Goal: Check status: Check status

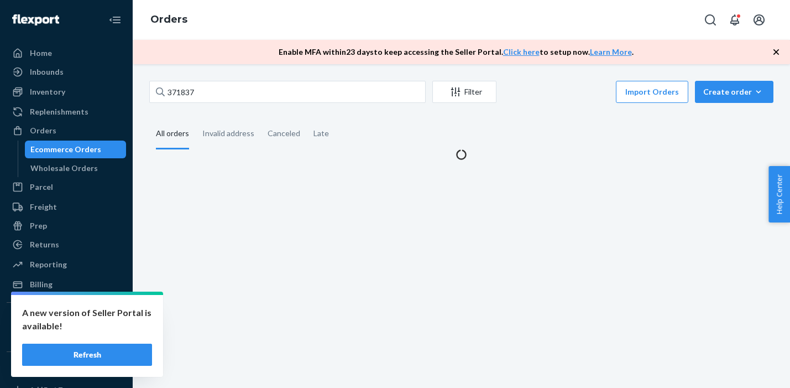
type input "371837"
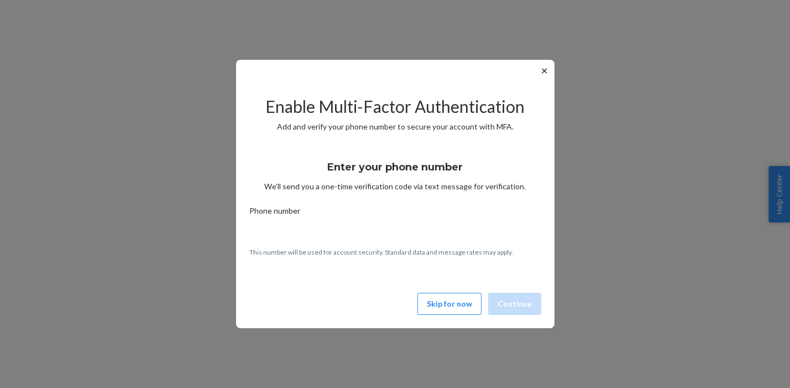
click at [458, 298] on button "Skip for now" at bounding box center [449, 304] width 64 height 22
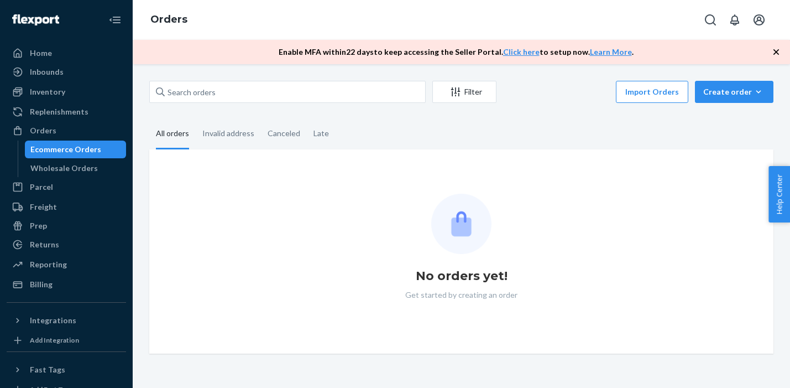
click at [301, 104] on div "Filter Import Orders Create order Ecommerce order Removal order" at bounding box center [461, 93] width 624 height 25
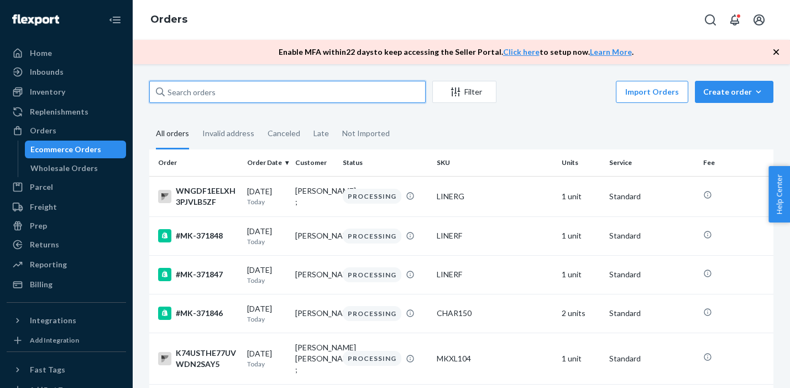
click at [305, 97] on input "text" at bounding box center [287, 92] width 276 height 22
paste input "371837"
click at [305, 97] on input "371837" at bounding box center [287, 92] width 276 height 22
type input "371837"
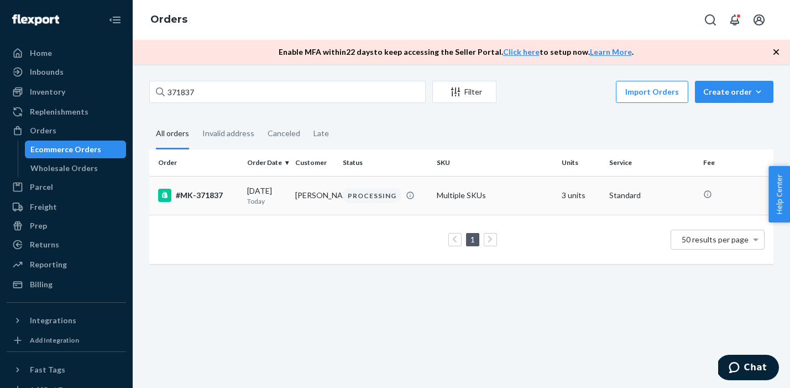
click at [208, 195] on div "#MK-371837" at bounding box center [198, 195] width 80 height 13
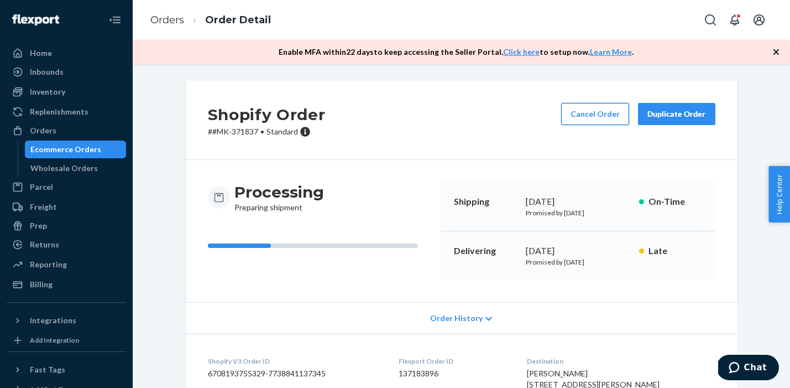
click at [614, 108] on button "Cancel Order" at bounding box center [595, 114] width 68 height 22
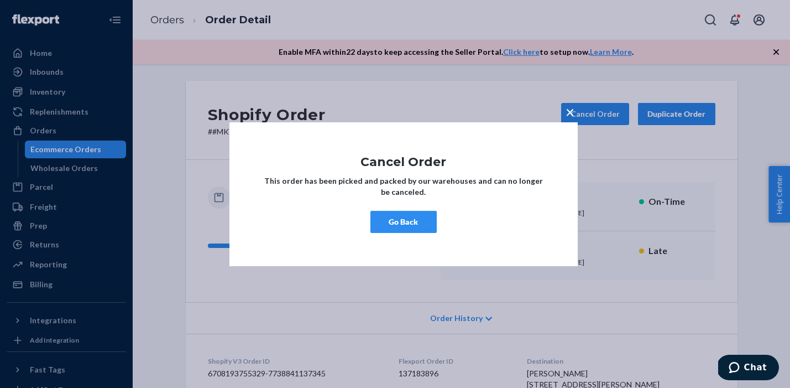
click at [571, 112] on span "×" at bounding box center [570, 111] width 9 height 19
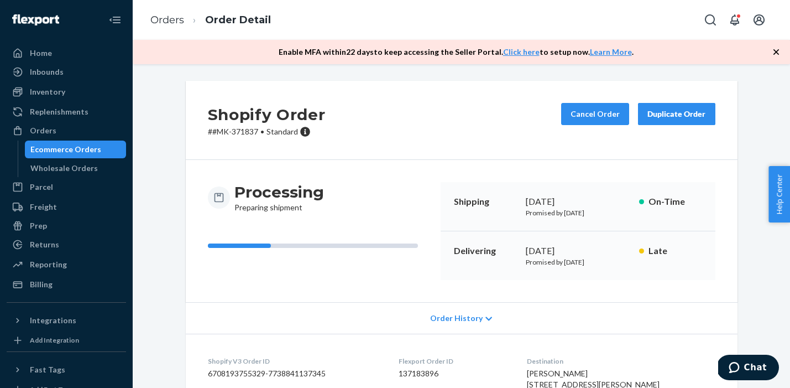
click at [598, 131] on div "Cancel Order Duplicate Order" at bounding box center [638, 120] width 163 height 34
click at [601, 121] on button "Cancel Order" at bounding box center [595, 114] width 68 height 22
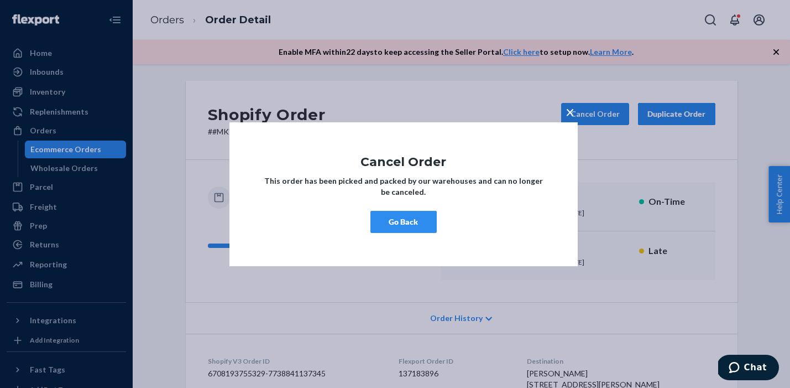
click at [570, 111] on span "×" at bounding box center [570, 111] width 9 height 19
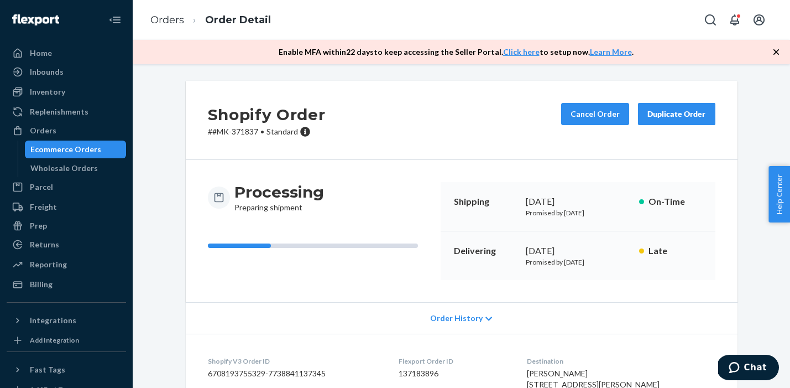
click at [48, 144] on div "Ecommerce Orders" at bounding box center [65, 149] width 71 height 11
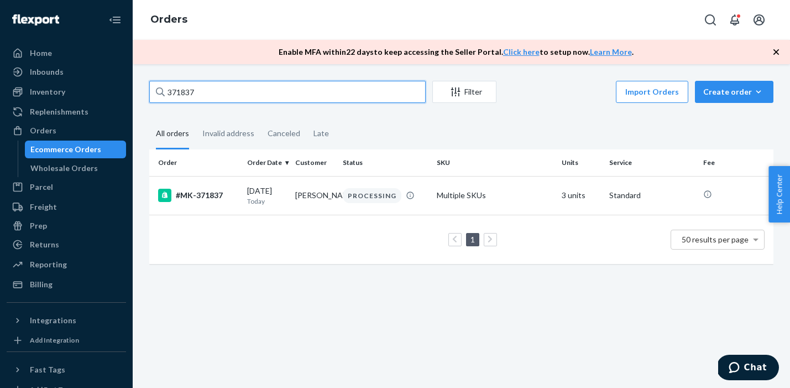
click at [210, 87] on input "371837" at bounding box center [287, 92] width 276 height 22
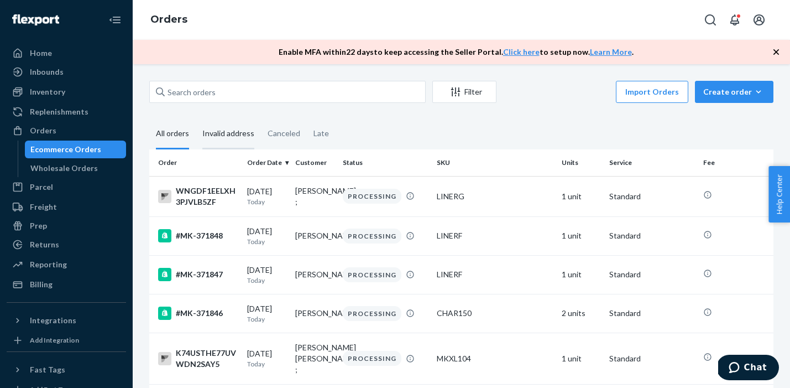
click at [234, 135] on div "Invalid address" at bounding box center [228, 134] width 52 height 30
click at [196, 119] on input "Invalid address" at bounding box center [196, 119] width 0 height 0
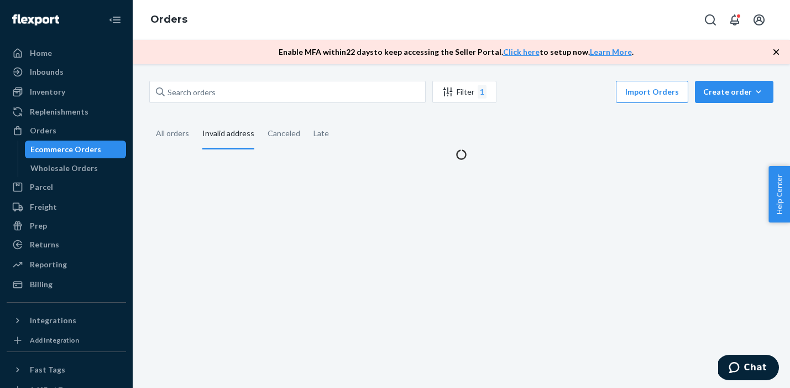
click at [234, 133] on div "Invalid address" at bounding box center [228, 134] width 52 height 30
click at [196, 119] on input "Invalid address" at bounding box center [196, 119] width 0 height 0
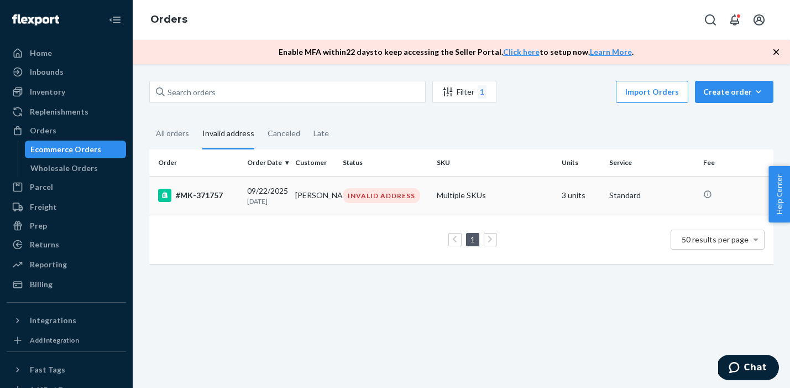
click at [206, 198] on div "#MK-371757" at bounding box center [198, 195] width 80 height 13
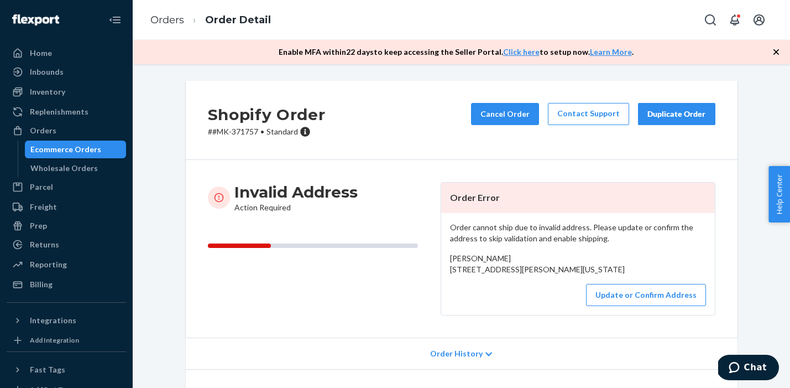
drag, startPoint x: 556, startPoint y: 280, endPoint x: 445, endPoint y: 269, distance: 111.8
click at [445, 269] on div "Order cannot ship due to invalid address. Please update or confirm the address …" at bounding box center [578, 264] width 274 height 102
copy span "[STREET_ADDRESS][PERSON_NAME][US_STATE]"
click at [646, 250] on div "Order cannot ship due to invalid address. Please update or confirm the address …" at bounding box center [578, 264] width 274 height 102
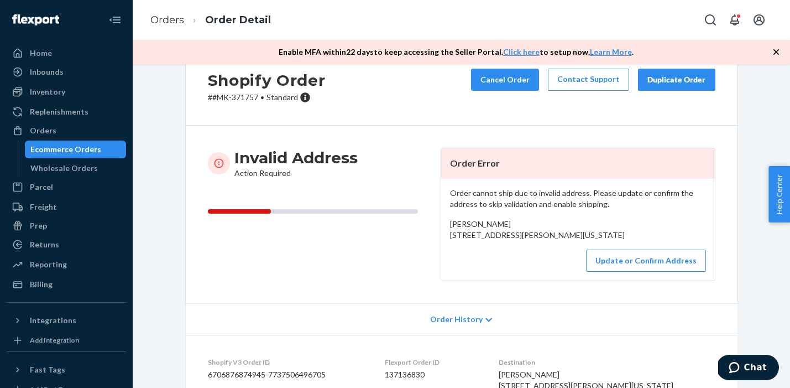
scroll to position [37, 0]
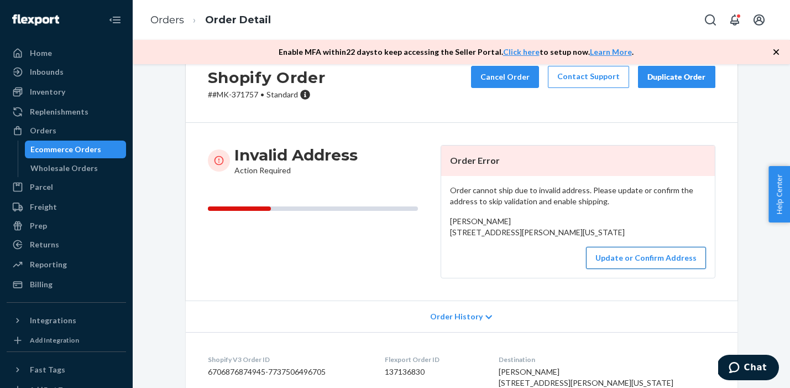
click at [649, 269] on button "Update or Confirm Address" at bounding box center [646, 258] width 120 height 22
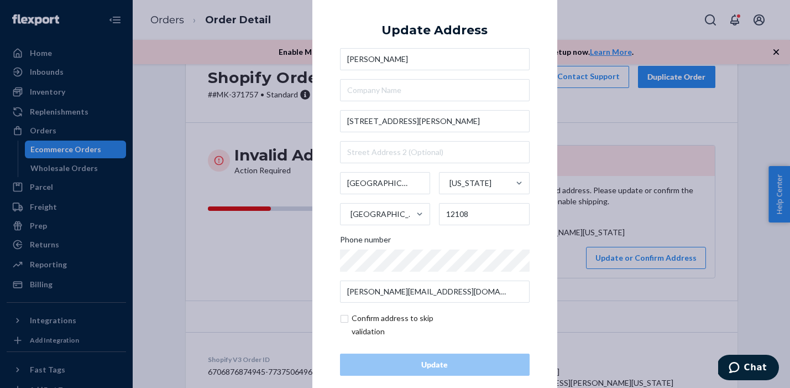
click at [377, 324] on input "checkbox" at bounding box center [404, 324] width 128 height 27
checkbox input "true"
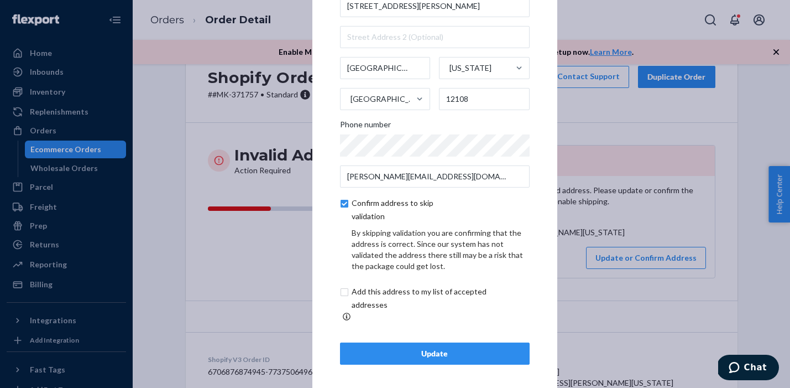
scroll to position [62, 0]
click at [427, 349] on div "Update" at bounding box center [434, 354] width 171 height 11
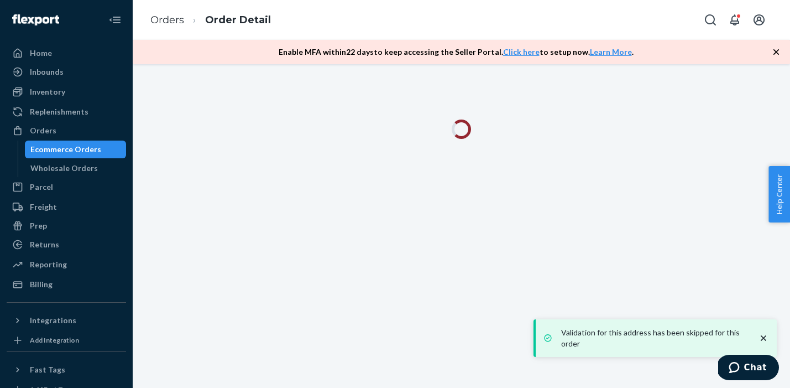
scroll to position [0, 0]
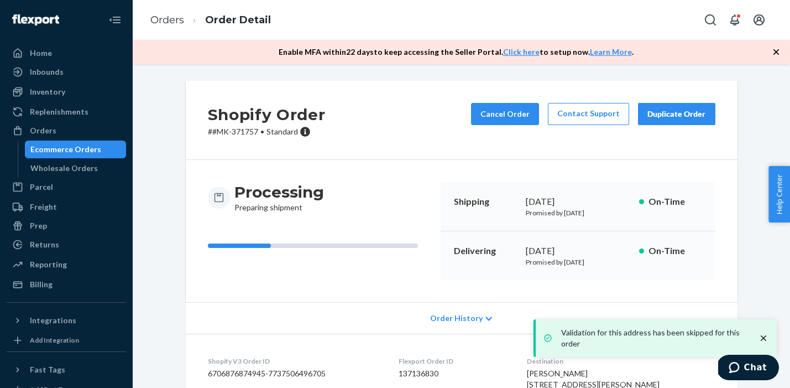
click at [68, 140] on div "Orders Ecommerce Orders Wholesale Orders" at bounding box center [66, 149] width 119 height 55
click at [75, 146] on div "Ecommerce Orders" at bounding box center [65, 149] width 71 height 11
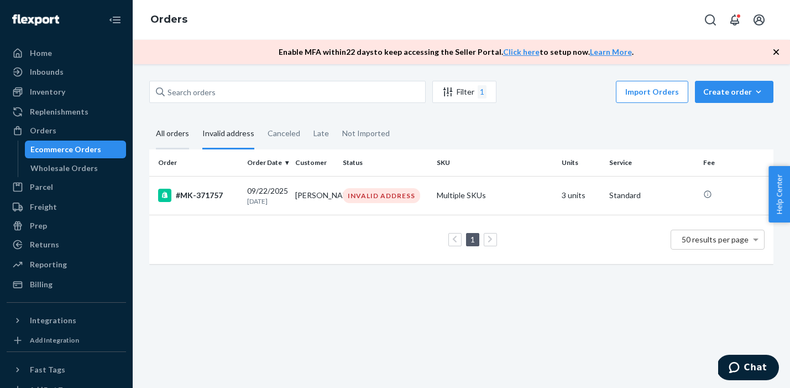
click at [182, 132] on div "All orders" at bounding box center [172, 134] width 33 height 30
click at [149, 119] on input "All orders" at bounding box center [149, 119] width 0 height 0
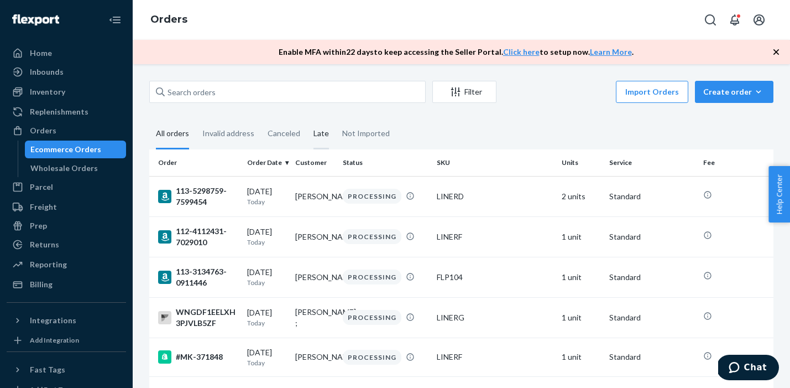
click at [319, 134] on div "Late" at bounding box center [321, 134] width 15 height 30
click at [307, 119] on input "Late" at bounding box center [307, 119] width 0 height 0
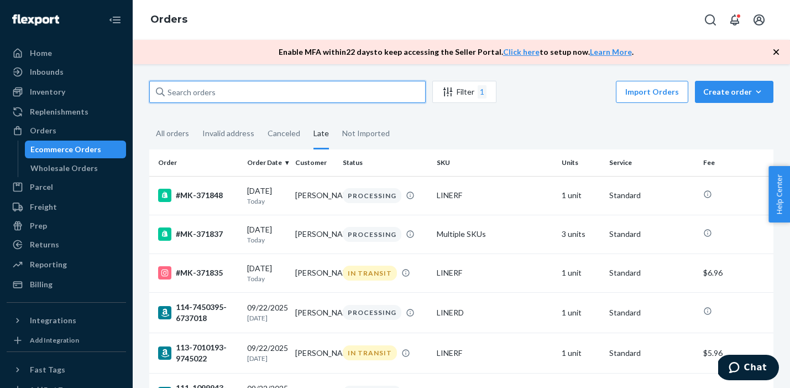
click at [238, 100] on input "text" at bounding box center [287, 92] width 276 height 22
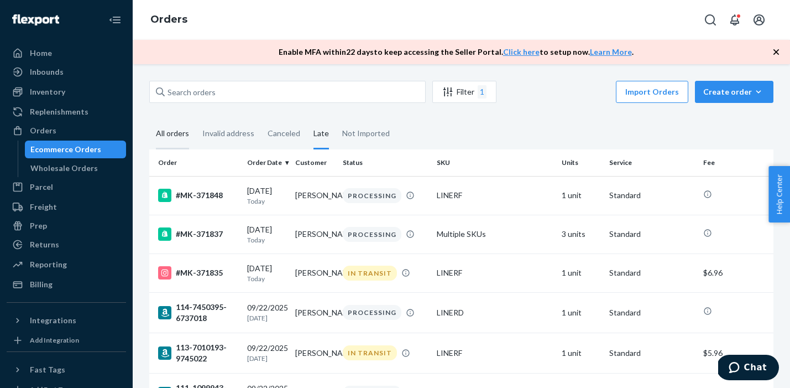
click at [184, 135] on div "All orders" at bounding box center [172, 134] width 33 height 30
click at [149, 119] on input "All orders" at bounding box center [149, 119] width 0 height 0
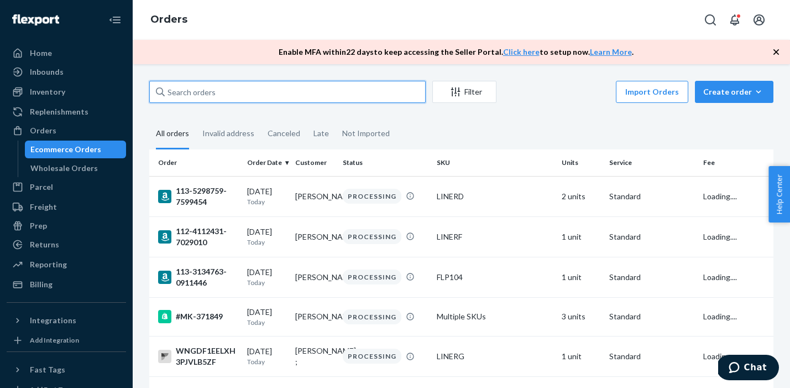
click at [238, 95] on input "text" at bounding box center [287, 92] width 276 height 22
paste input "E9RWSSEBH6QWB71SUE5G"
type input "E9RWSSEBH6QWB71SUE5G"
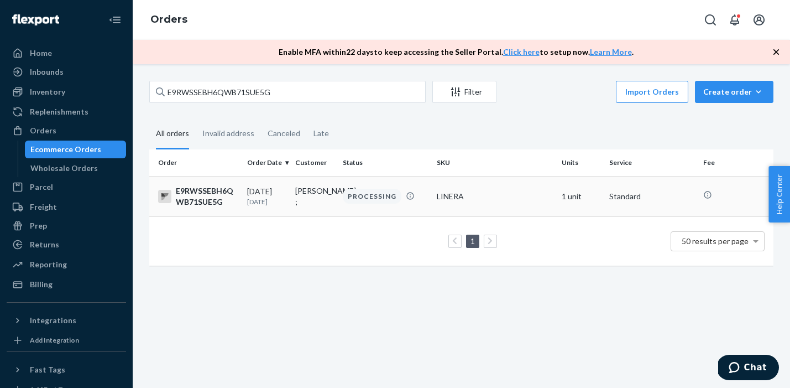
click at [212, 199] on div "E9RWSSEBH6QWB71SUE5G" at bounding box center [198, 196] width 80 height 22
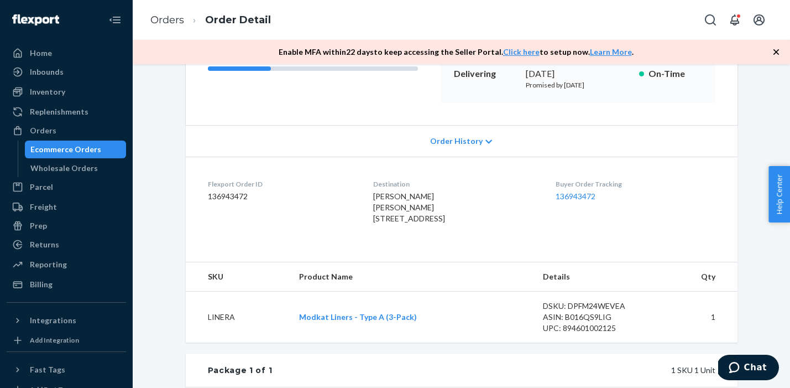
scroll to position [169, 0]
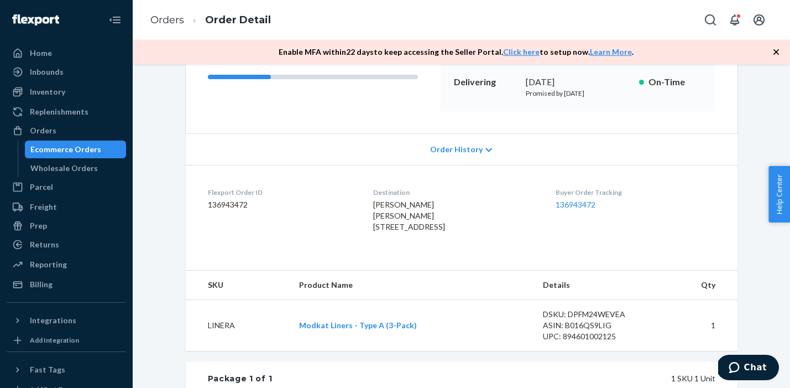
drag, startPoint x: 476, startPoint y: 238, endPoint x: 366, endPoint y: 215, distance: 112.6
click at [373, 215] on div "[PERSON_NAME] [PERSON_NAME] [STREET_ADDRESS]" at bounding box center [455, 215] width 165 height 33
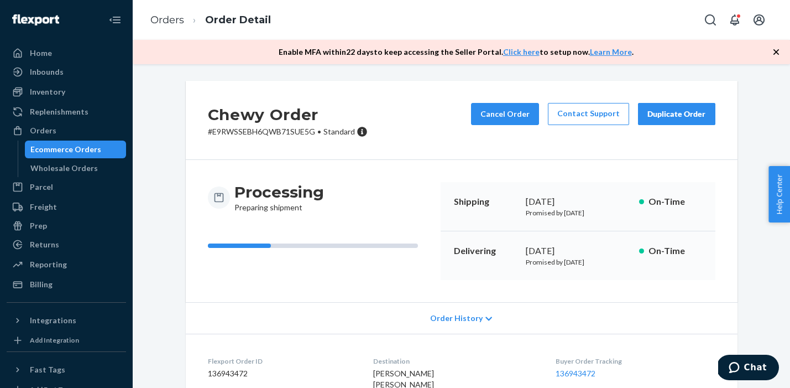
scroll to position [0, 0]
click at [63, 160] on link "Wholesale Orders" at bounding box center [76, 168] width 102 height 18
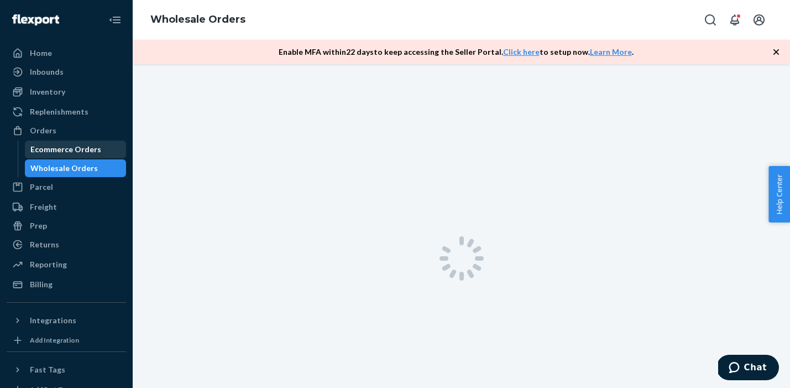
click at [64, 152] on div "Ecommerce Orders" at bounding box center [65, 149] width 71 height 11
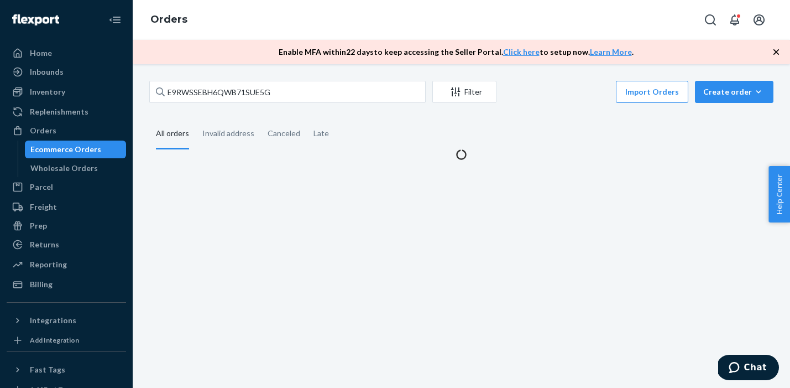
click at [67, 148] on div "Ecommerce Orders" at bounding box center [65, 149] width 71 height 11
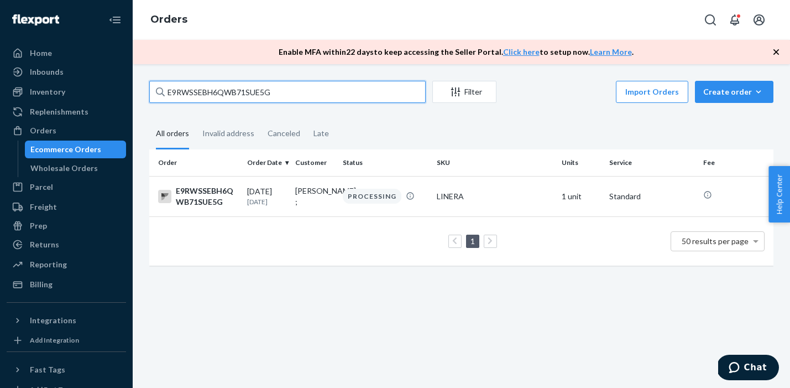
click at [262, 93] on input "E9RWSSEBH6QWB71SUE5G" at bounding box center [287, 92] width 276 height 22
paste input "113-7086699-6378600:"
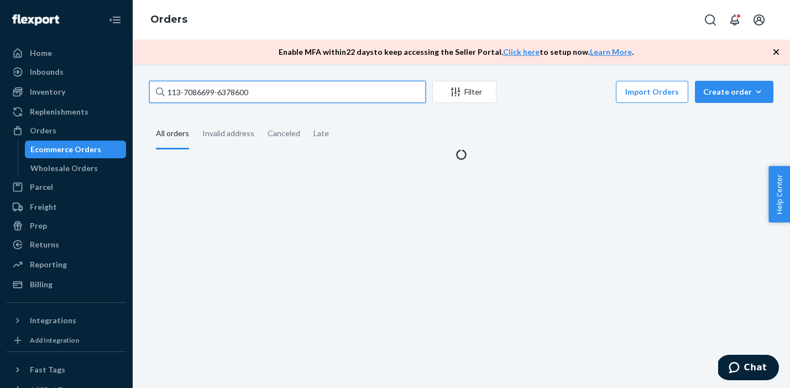
type input "113-7086699-6378600"
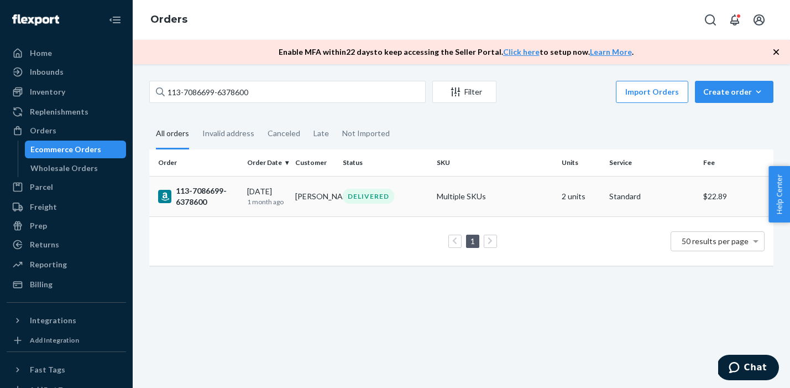
click at [211, 196] on div "113-7086699-6378600" at bounding box center [198, 196] width 80 height 22
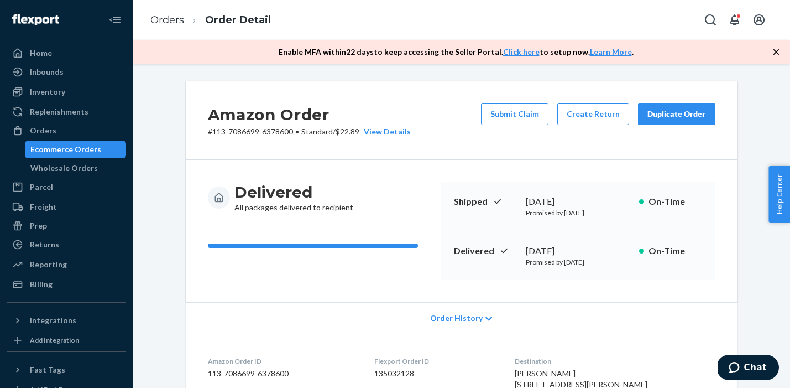
click at [76, 148] on div "Ecommerce Orders" at bounding box center [65, 149] width 71 height 11
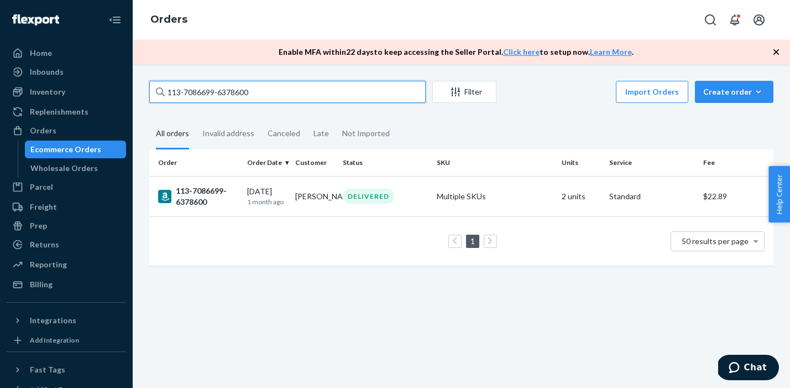
click at [233, 97] on input "113-7086699-6378600" at bounding box center [287, 92] width 276 height 22
paste input "4-0393270-1889837:"
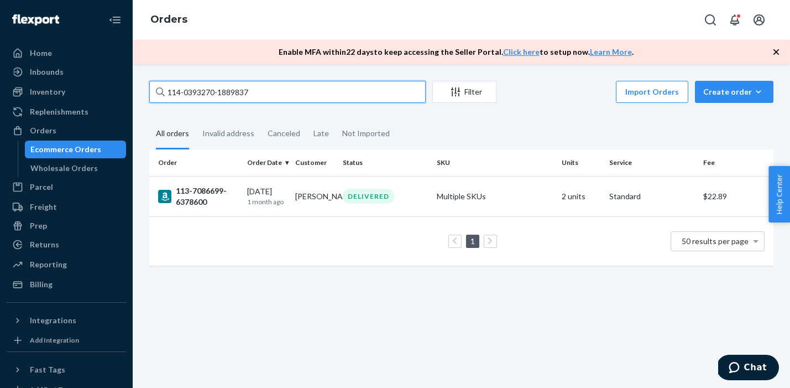
type input "114-0393270-1889837"
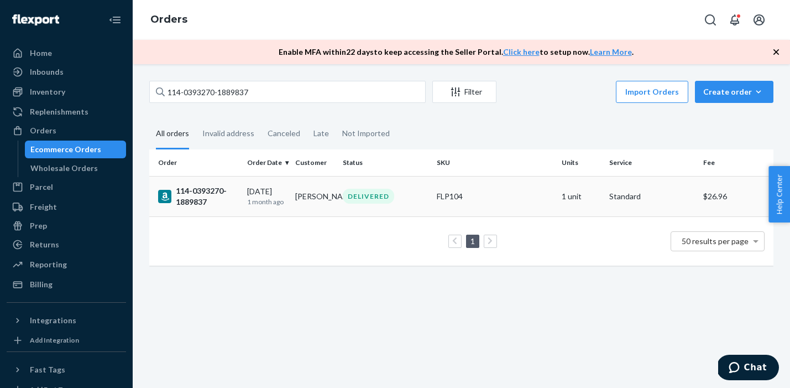
click at [211, 198] on div "114-0393270-1889837" at bounding box center [198, 196] width 80 height 22
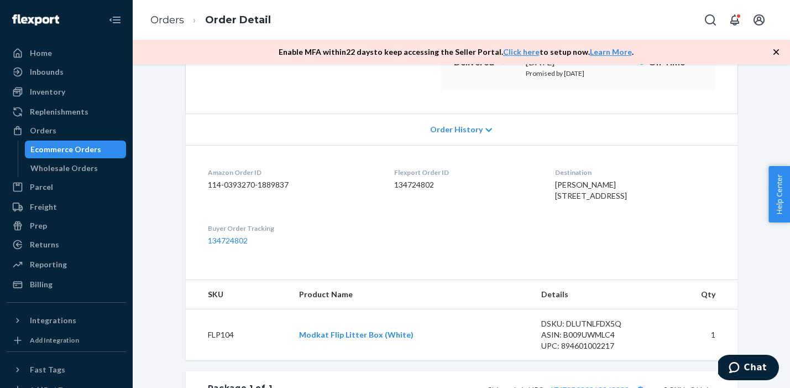
scroll to position [190, 0]
drag, startPoint x: 649, startPoint y: 201, endPoint x: 520, endPoint y: 191, distance: 129.2
click at [520, 191] on dl "Amazon Order ID 114-0393270-1889837 Flexport Order ID 134724802 Destination [PE…" at bounding box center [462, 204] width 552 height 123
copy span "[STREET_ADDRESS]"
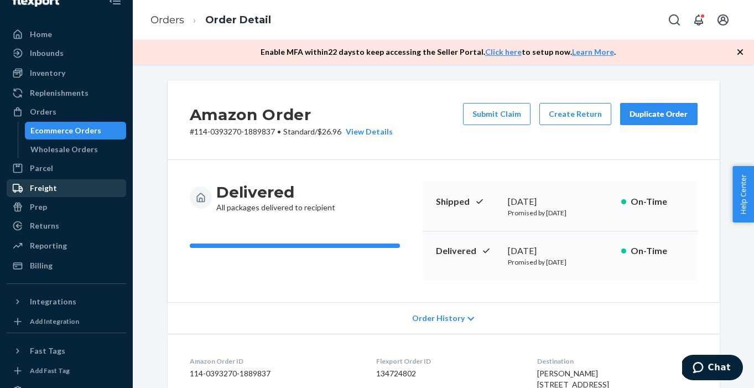
scroll to position [24, 0]
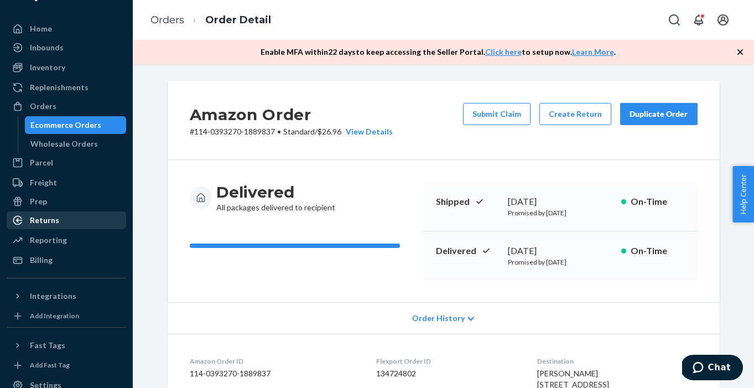
click at [44, 221] on div "Returns" at bounding box center [44, 220] width 29 height 11
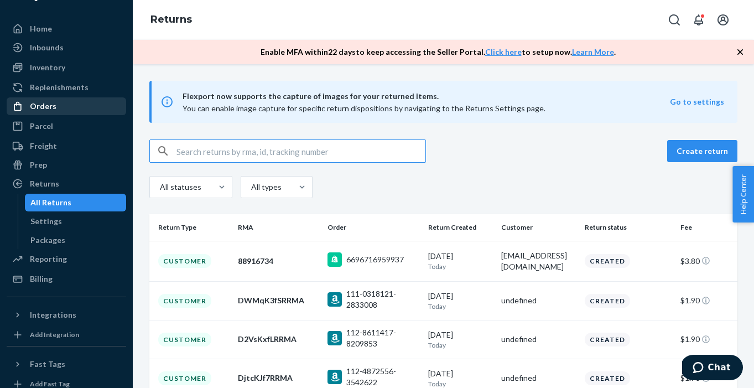
click at [54, 107] on div "Orders" at bounding box center [43, 106] width 27 height 11
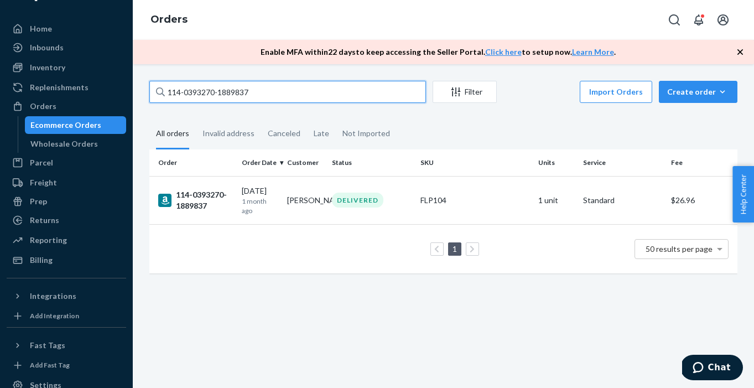
click at [217, 93] on input "114-0393270-1889837" at bounding box center [287, 92] width 276 height 22
paste input "36865"
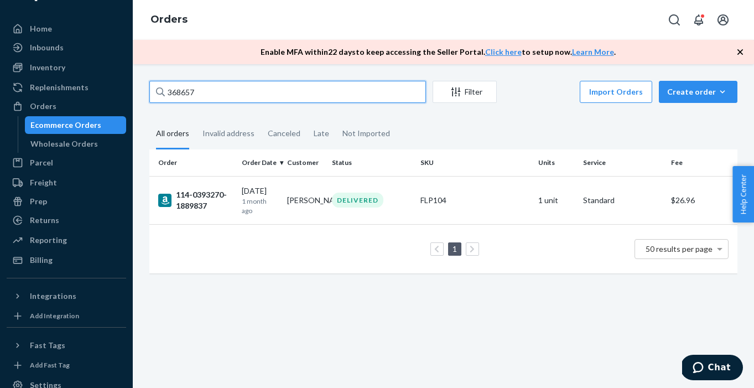
type input "368657"
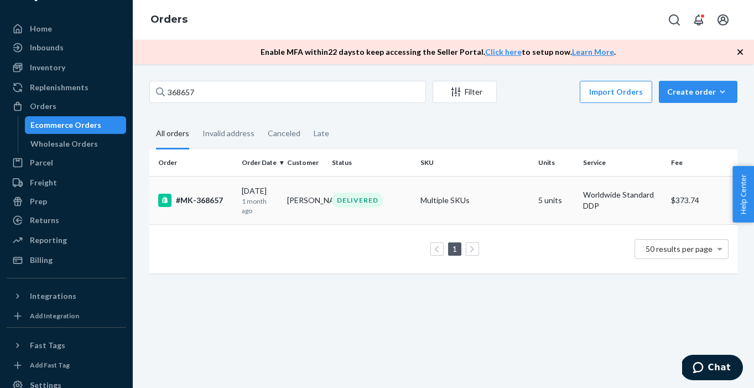
click at [206, 199] on div "#MK-368657" at bounding box center [195, 200] width 75 height 13
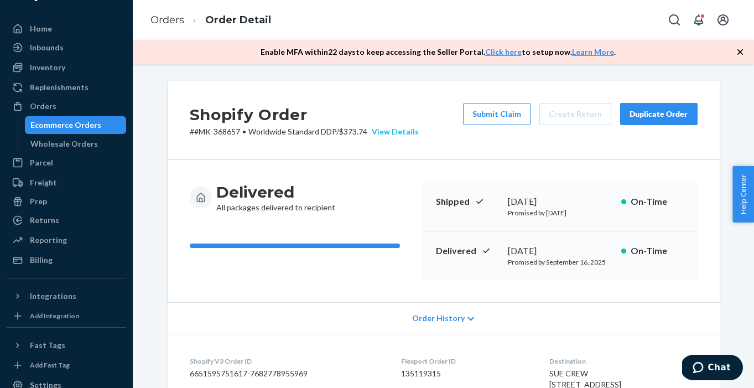
click at [404, 132] on div "View Details" at bounding box center [392, 131] width 51 height 11
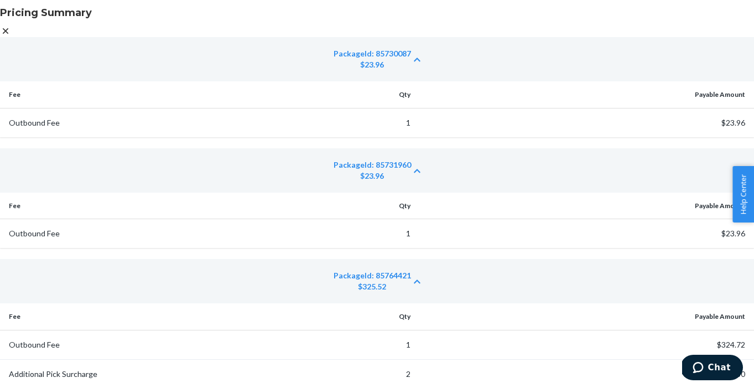
click at [333, 161] on div "PackageId: 85731960" at bounding box center [371, 164] width 77 height 11
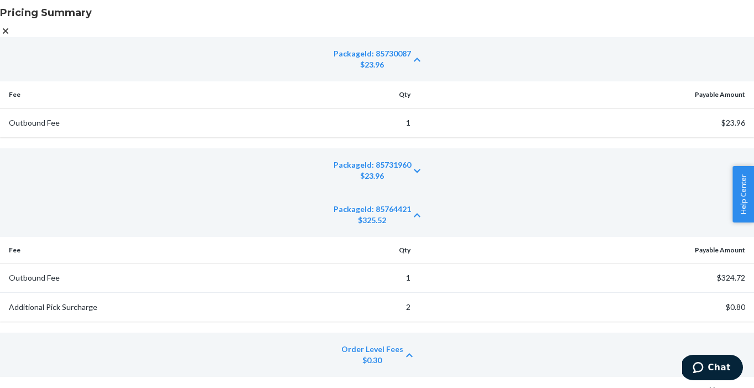
click at [333, 203] on div "PackageId: 85764421" at bounding box center [371, 208] width 77 height 11
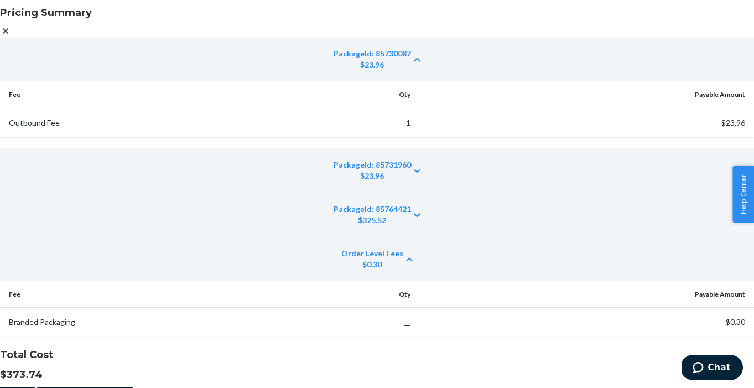
click at [11, 36] on icon at bounding box center [5, 30] width 11 height 11
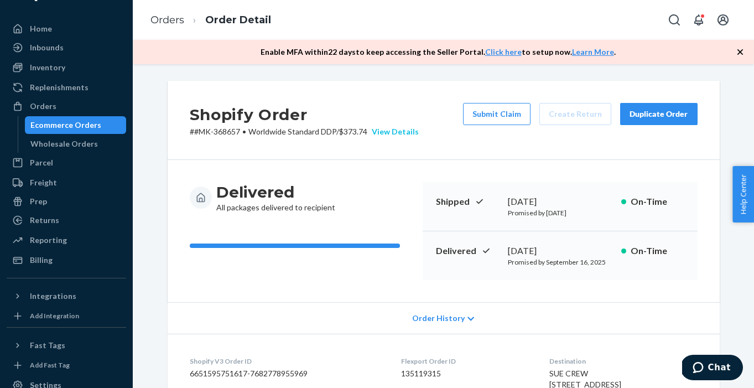
click at [396, 131] on div "View Details" at bounding box center [392, 131] width 51 height 11
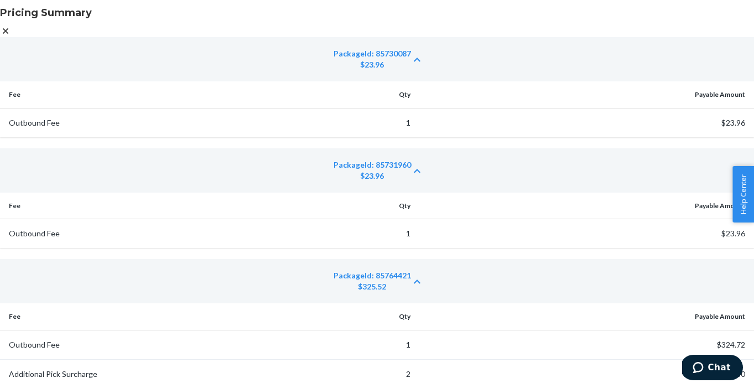
click at [11, 25] on icon at bounding box center [5, 30] width 11 height 11
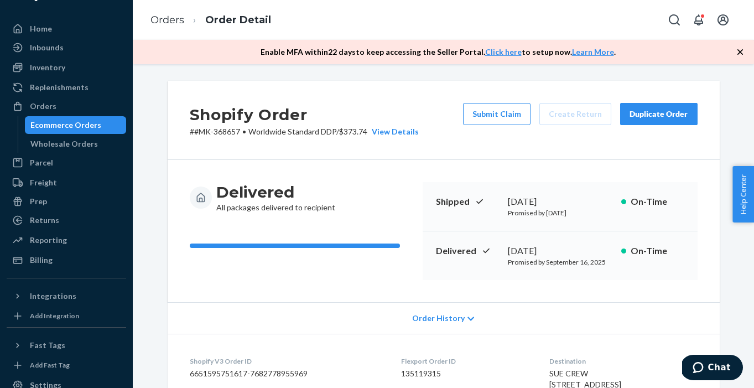
click at [89, 126] on div "Ecommerce Orders" at bounding box center [65, 124] width 71 height 11
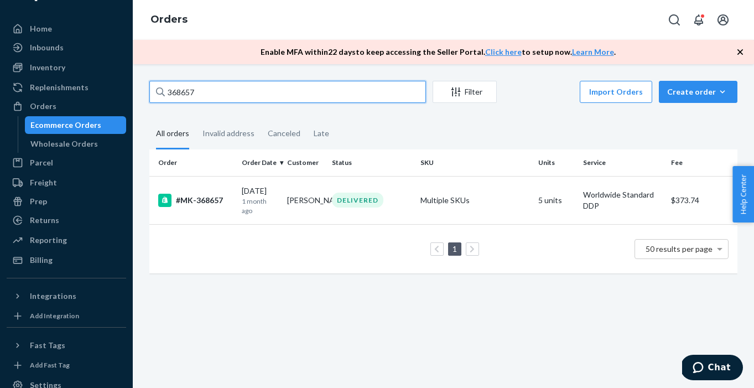
click at [180, 96] on input "368657" at bounding box center [287, 92] width 276 height 22
paste input "7124"
type input "367124"
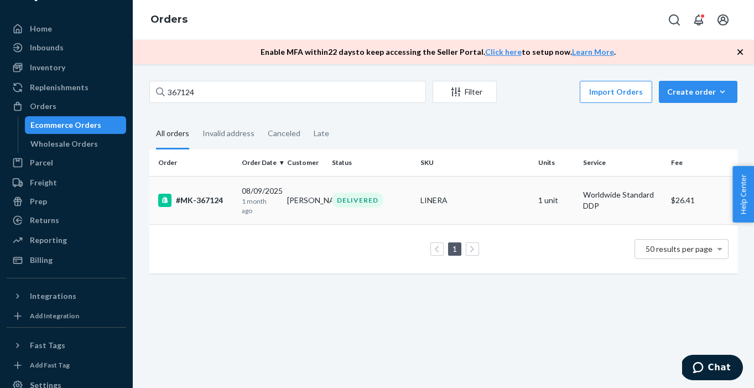
click at [200, 201] on div "#MK-367124" at bounding box center [195, 200] width 75 height 13
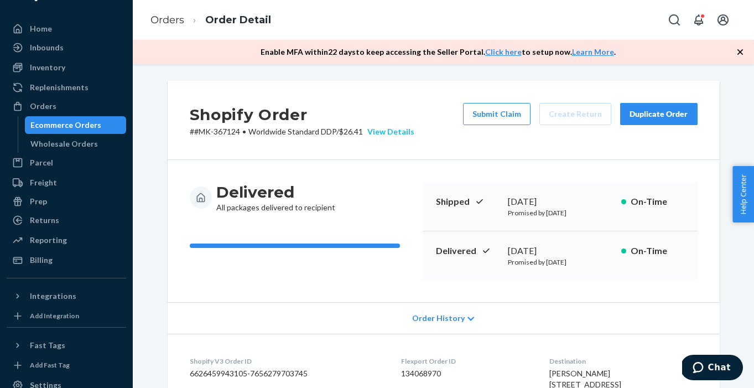
click at [399, 133] on div "View Details" at bounding box center [388, 131] width 51 height 11
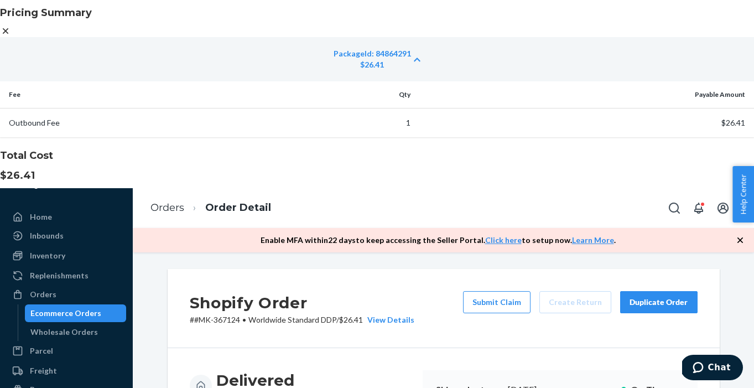
click at [11, 36] on icon at bounding box center [5, 30] width 11 height 11
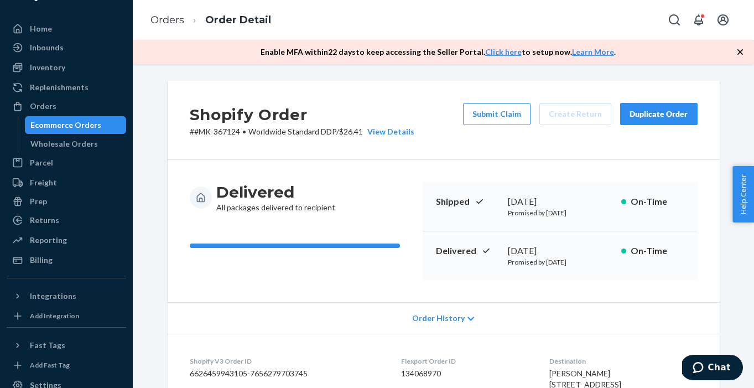
click at [88, 126] on div "Ecommerce Orders" at bounding box center [65, 124] width 71 height 11
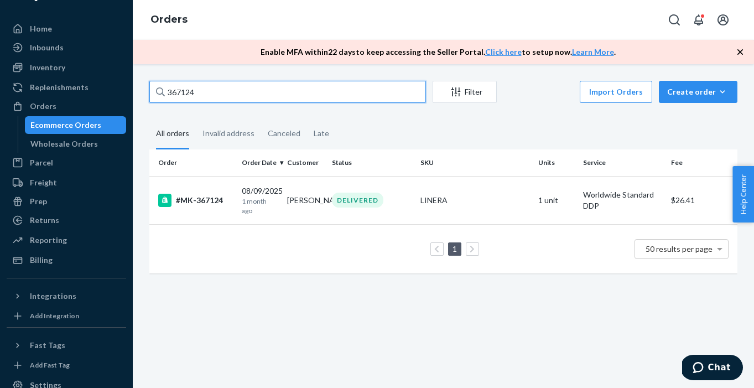
click at [213, 93] on input "367124" at bounding box center [287, 92] width 276 height 22
paste input "099"
type input "367099"
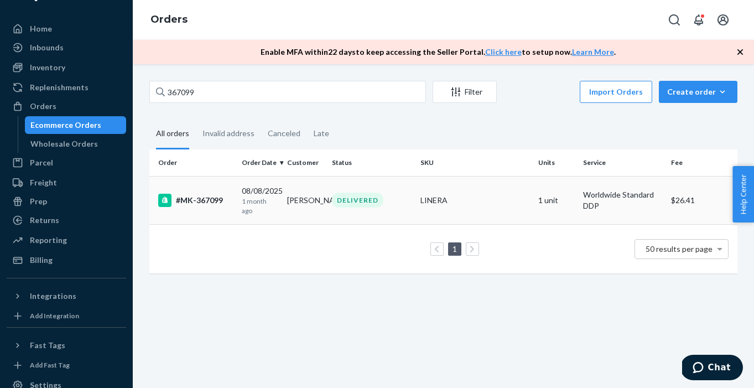
click at [204, 200] on div "#MK-367099" at bounding box center [195, 200] width 75 height 13
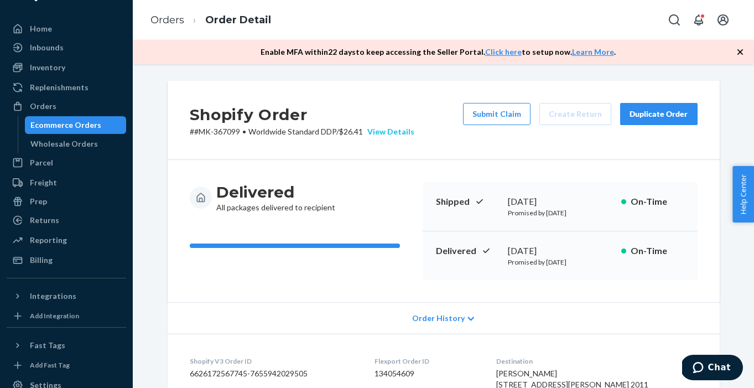
click at [400, 134] on div "View Details" at bounding box center [388, 131] width 51 height 11
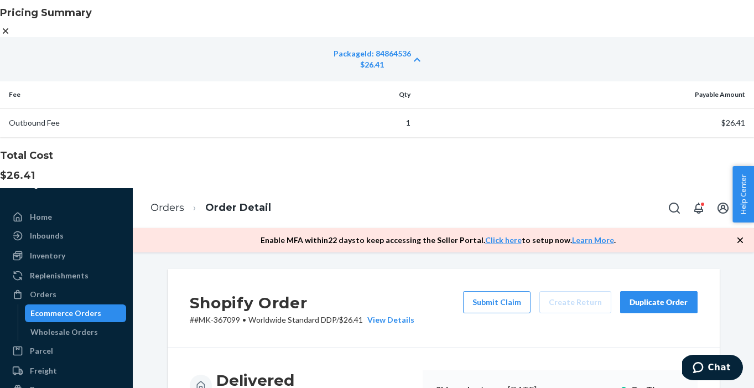
click at [8, 34] on icon at bounding box center [6, 31] width 6 height 6
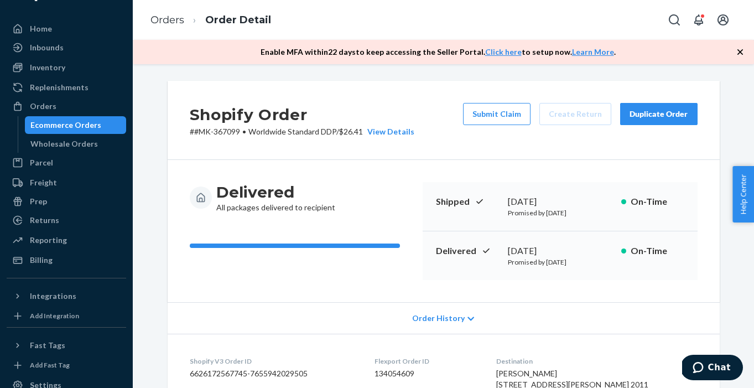
click at [233, 130] on p "# #MK-367099 • Worldwide Standard DDP / $26.41 View Details" at bounding box center [302, 131] width 225 height 11
click at [344, 170] on div "Delivered All packages delivered to recipient Shipped [DATE] Promised by [DATE]…" at bounding box center [444, 231] width 552 height 142
click at [228, 132] on p "# #MK-367099 • Worldwide Standard DDP / $26.41 View Details" at bounding box center [302, 131] width 225 height 11
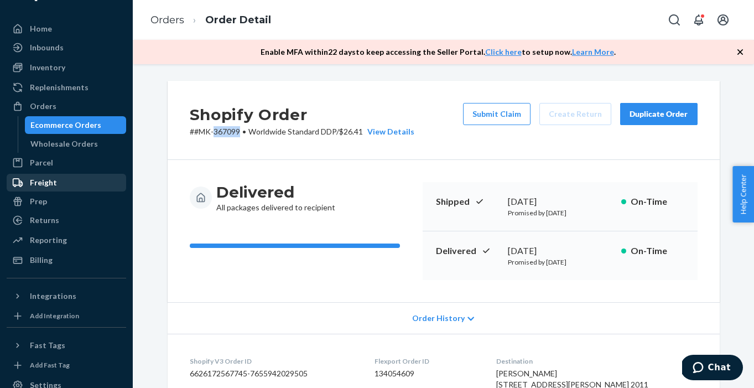
copy p "367099"
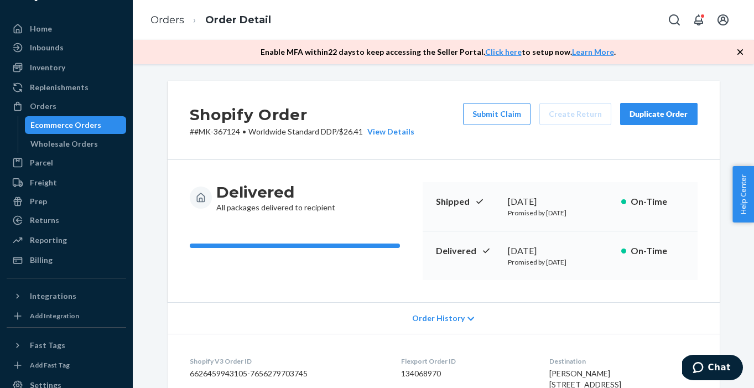
click at [225, 133] on p "# #MK-367124 • Worldwide Standard DDP / $26.41 View Details" at bounding box center [302, 131] width 225 height 11
click at [72, 124] on div "Ecommerce Orders" at bounding box center [65, 124] width 71 height 11
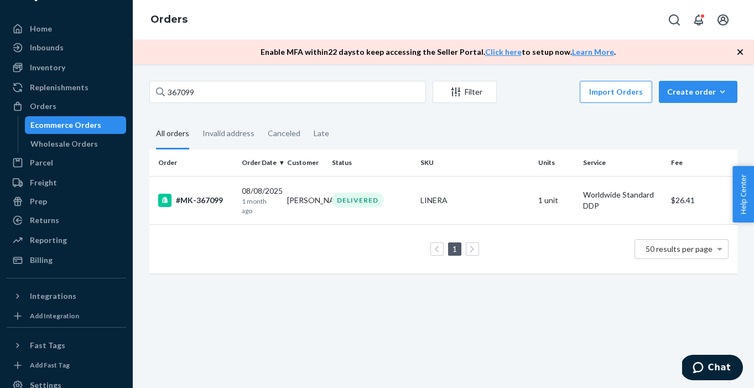
click at [54, 125] on div "Ecommerce Orders" at bounding box center [65, 124] width 71 height 11
click at [233, 105] on div "367099 Filter Import Orders Create order Ecommerce order Removal order" at bounding box center [443, 93] width 588 height 25
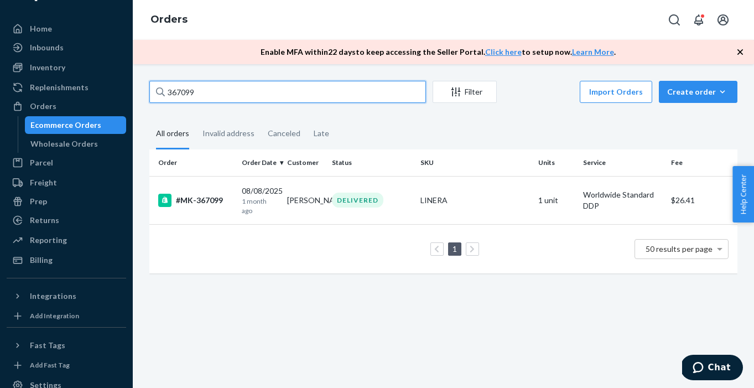
click at [234, 97] on input "367099" at bounding box center [287, 92] width 276 height 22
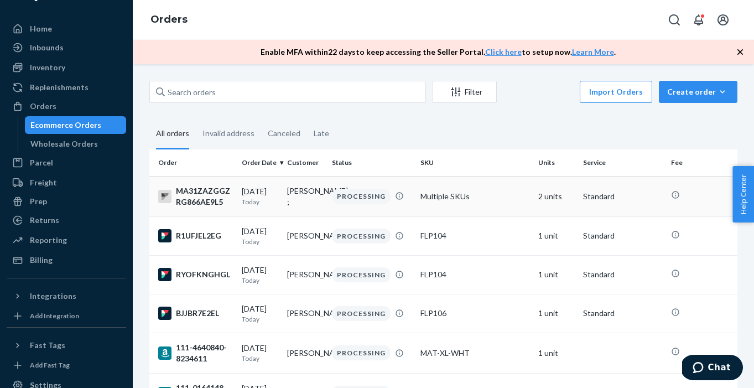
drag, startPoint x: 78, startPoint y: 123, endPoint x: 274, endPoint y: 178, distance: 203.4
click at [78, 123] on div "Ecommerce Orders" at bounding box center [65, 124] width 71 height 11
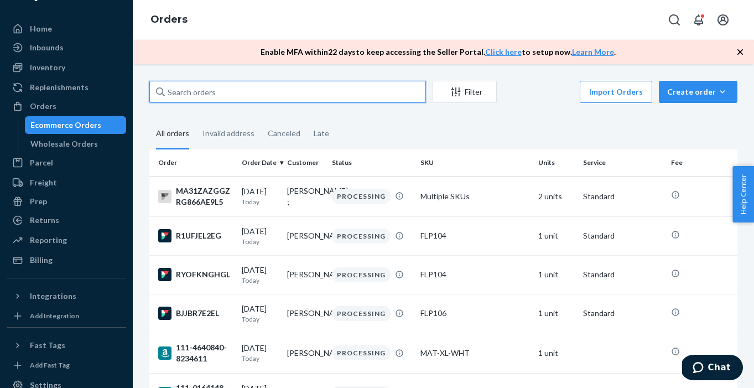
click at [220, 100] on input "text" at bounding box center [287, 92] width 276 height 22
paste input "365660"
type input "365660"
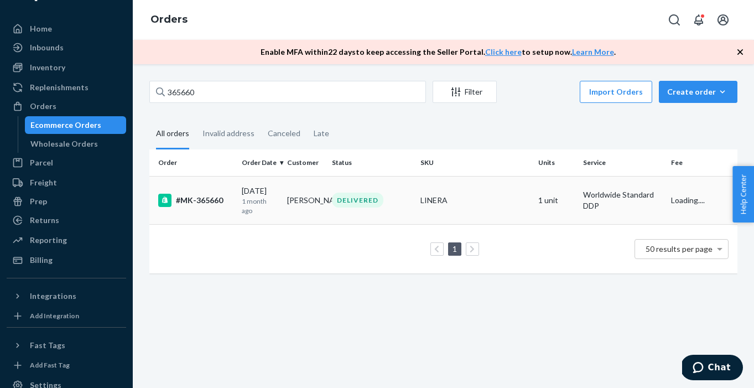
click at [191, 187] on td "#MK-365660" at bounding box center [193, 200] width 88 height 48
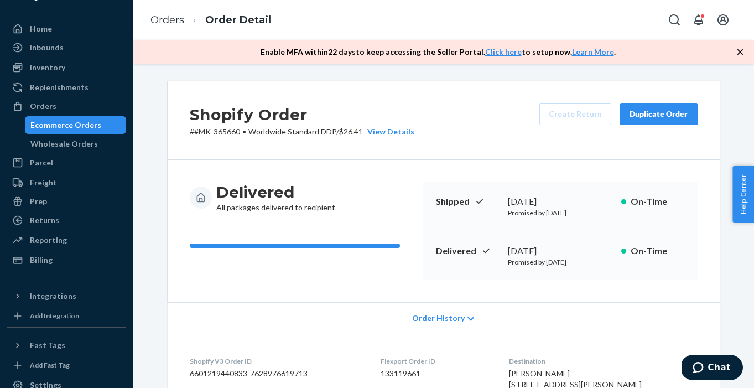
click at [80, 121] on div "Ecommerce Orders" at bounding box center [65, 124] width 71 height 11
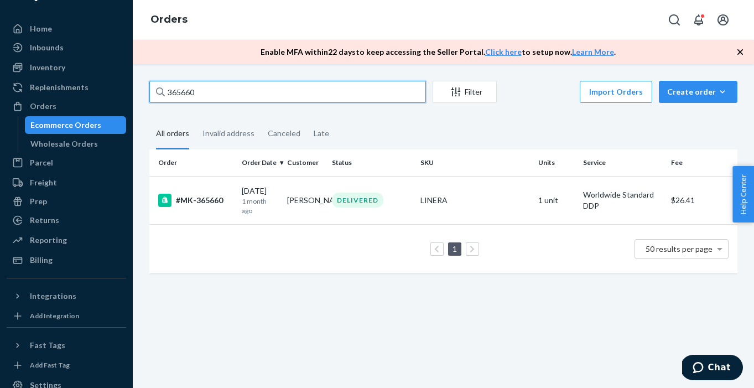
click at [190, 92] on input "365660" at bounding box center [287, 92] width 276 height 22
paste input "4117"
type input "364117"
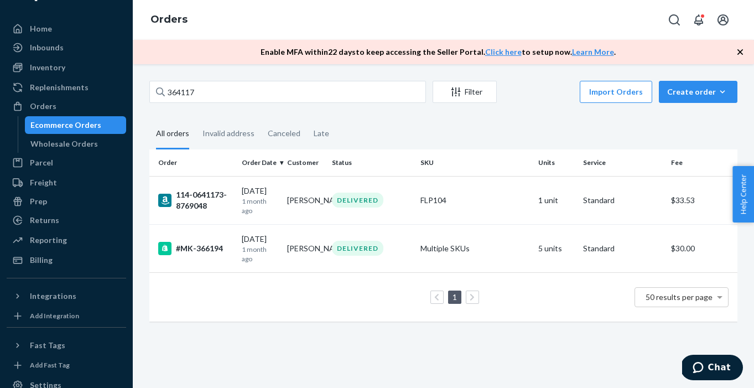
click at [79, 124] on div "Ecommerce Orders" at bounding box center [65, 124] width 71 height 11
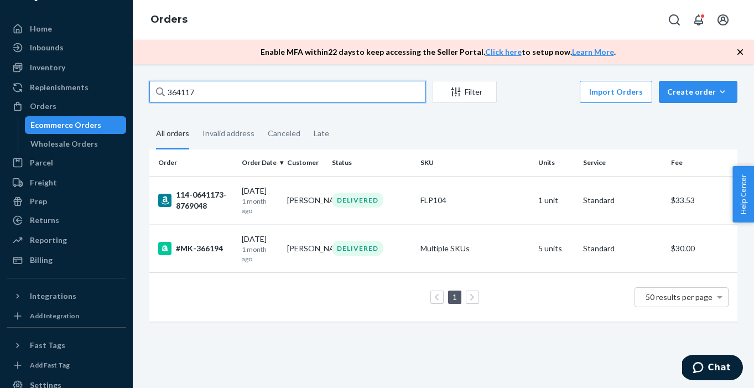
click at [210, 97] on input "364117" at bounding box center [287, 92] width 276 height 22
click at [207, 91] on input "364117" at bounding box center [287, 92] width 276 height 22
click at [210, 90] on input "364117" at bounding box center [287, 92] width 276 height 22
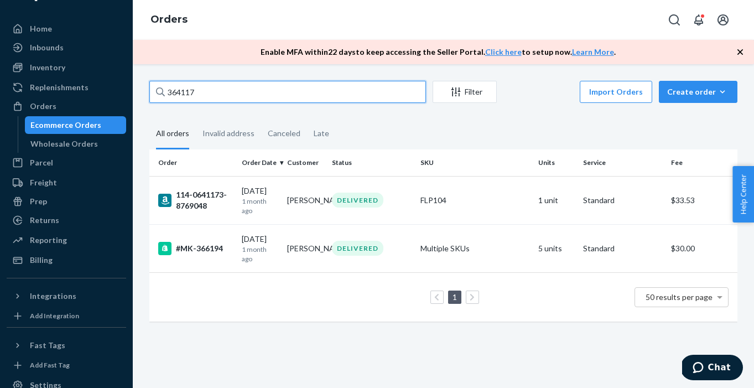
click at [181, 93] on input "364117" at bounding box center [287, 92] width 276 height 22
click at [200, 91] on input "364117" at bounding box center [287, 92] width 276 height 22
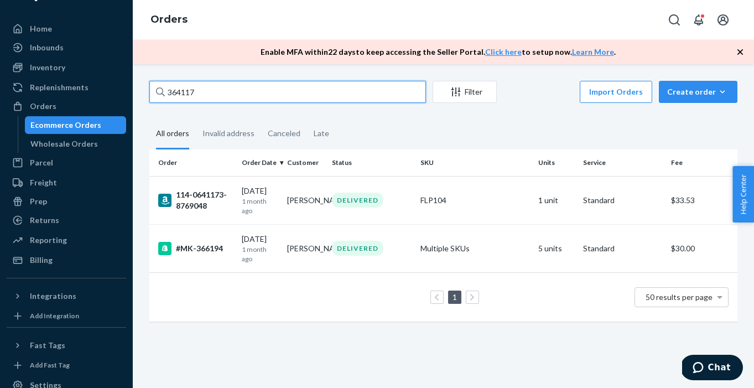
click at [200, 91] on input "364117" at bounding box center [287, 92] width 276 height 22
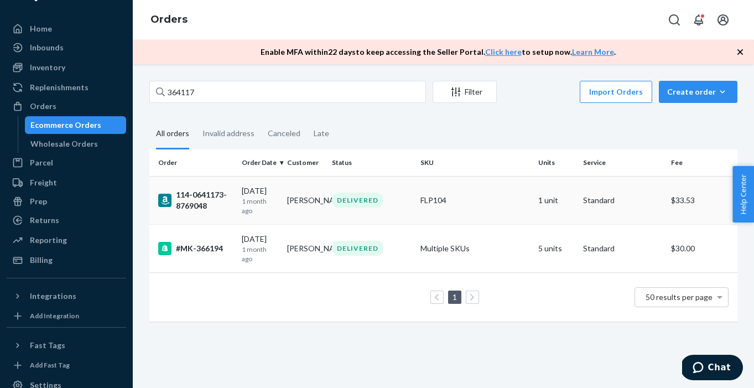
click at [199, 190] on div "114-0641173-8769048" at bounding box center [195, 200] width 75 height 22
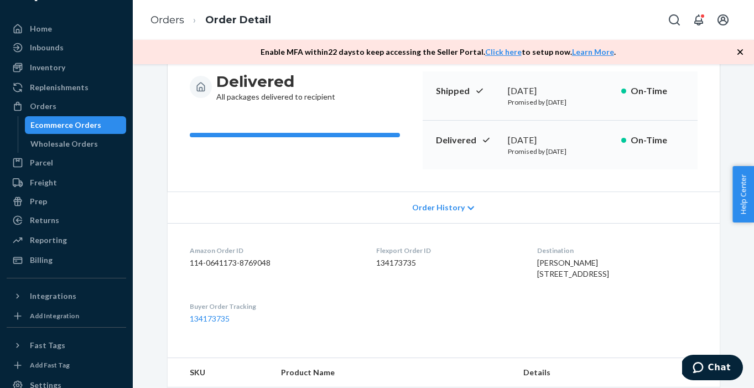
scroll to position [98, 0]
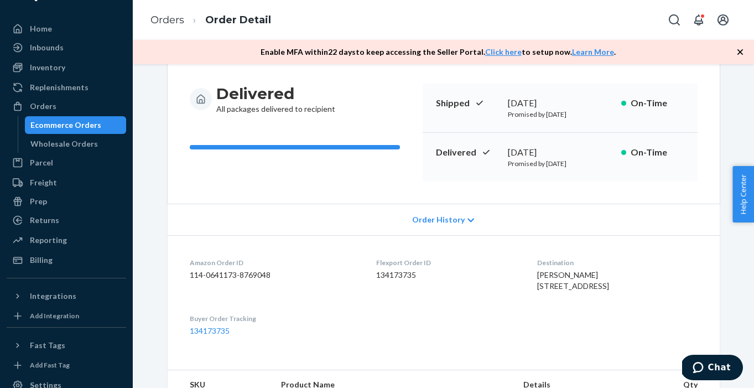
click at [67, 129] on div "Ecommerce Orders" at bounding box center [65, 124] width 71 height 11
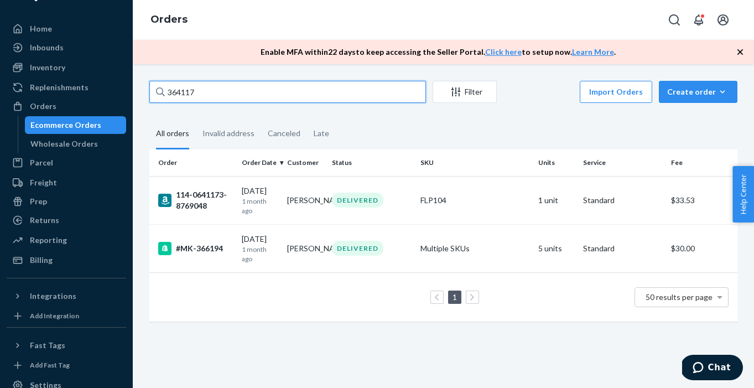
click at [196, 96] on input "364117" at bounding box center [287, 92] width 276 height 22
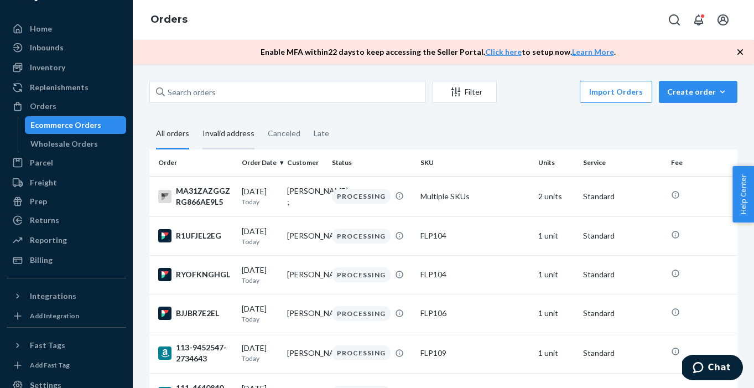
click at [223, 131] on div "Invalid address" at bounding box center [228, 134] width 52 height 30
click at [196, 119] on input "Invalid address" at bounding box center [196, 119] width 0 height 0
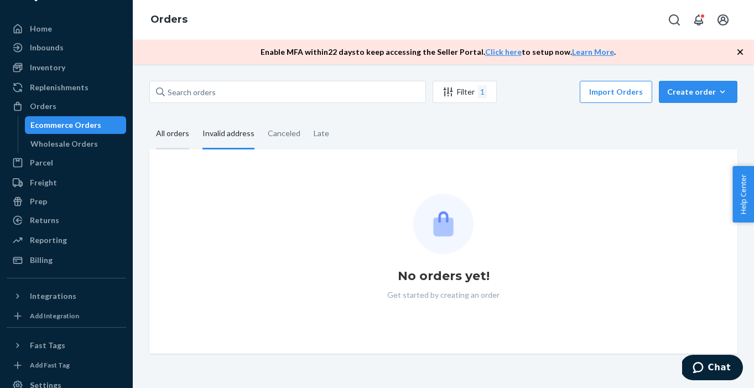
click at [169, 133] on div "All orders" at bounding box center [172, 134] width 33 height 30
click at [149, 119] on input "All orders" at bounding box center [149, 119] width 0 height 0
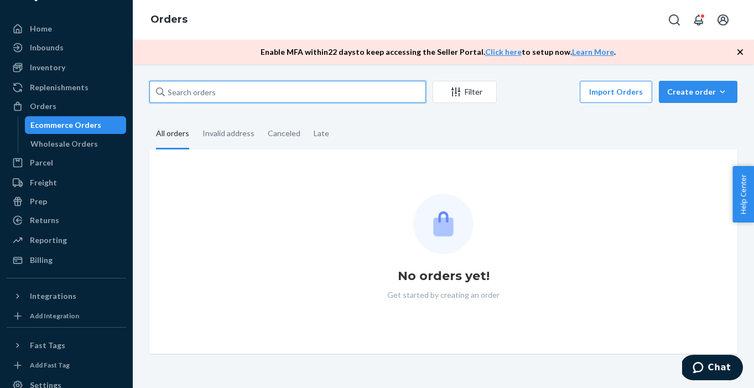
click at [233, 91] on input "text" at bounding box center [287, 92] width 276 height 22
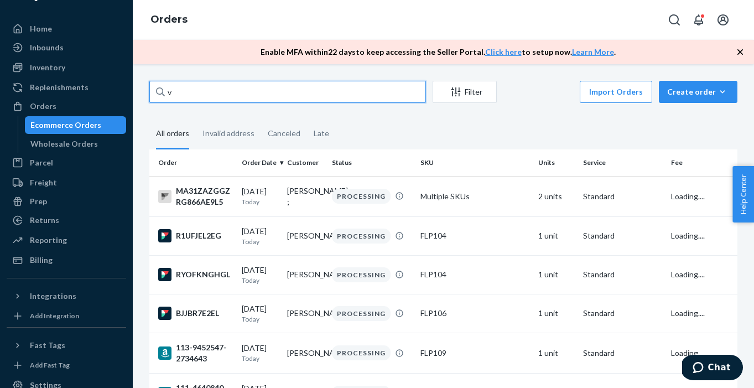
paste input "TDCSQHM8EKNV6THX4K6F"
click at [233, 91] on input "vTDCSQHM8EKNV6THX4K" at bounding box center [287, 92] width 276 height 22
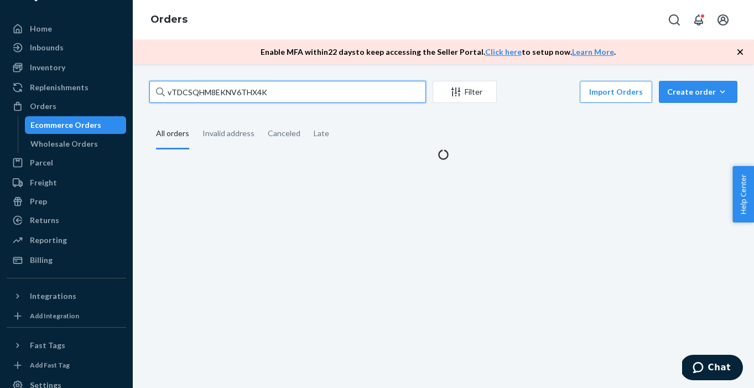
click at [233, 91] on input "vTDCSQHM8EKNV6THX4K" at bounding box center [287, 92] width 276 height 22
paste input "TDCSQHM8EKNV6THX4K6F"
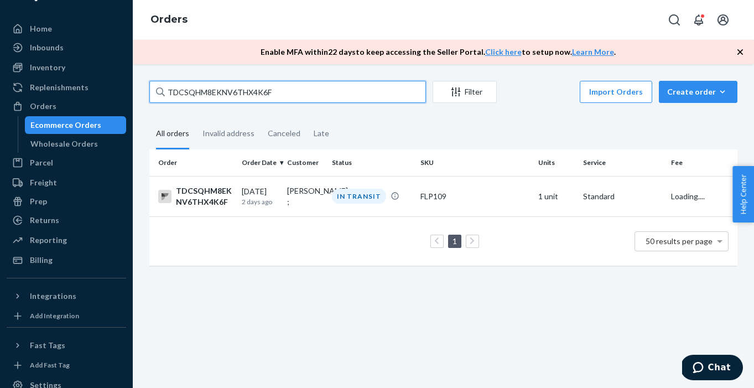
type input "TDCSQHM8EKNV6THX4K6F"
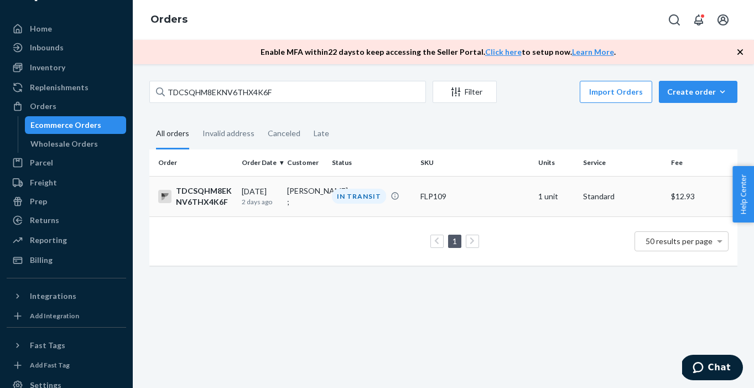
click at [195, 196] on div "TDCSQHM8EKNV6THX4K6F" at bounding box center [195, 196] width 75 height 22
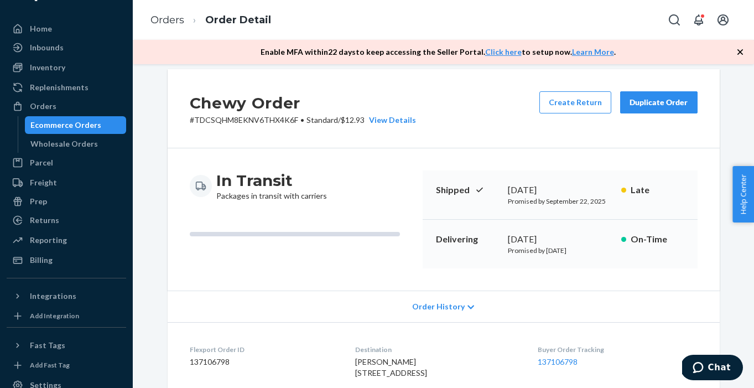
scroll to position [15, 0]
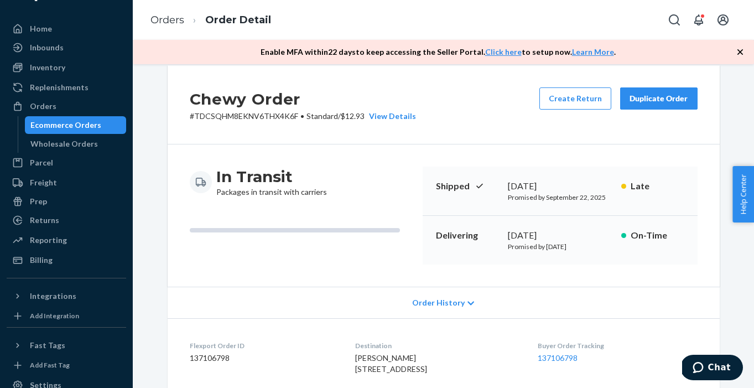
click at [65, 126] on div "Ecommerce Orders" at bounding box center [65, 124] width 71 height 11
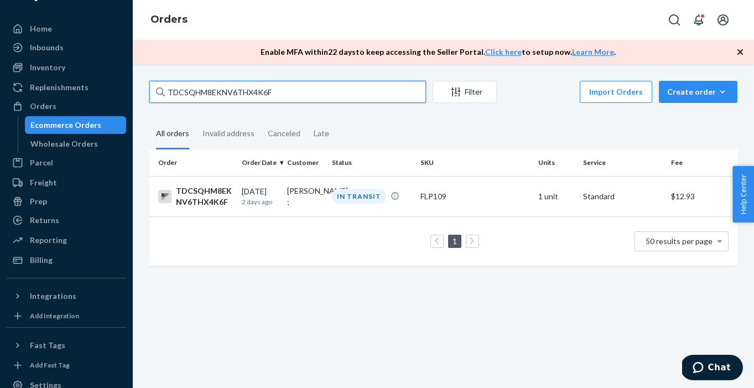
click at [213, 83] on input "TDCSQHM8EKNV6THX4K6F" at bounding box center [287, 92] width 276 height 22
paste input "E9RWSSEBH6QWB71SUE5G"
type input "E9RWSSEBH6QWB71SUE5G"
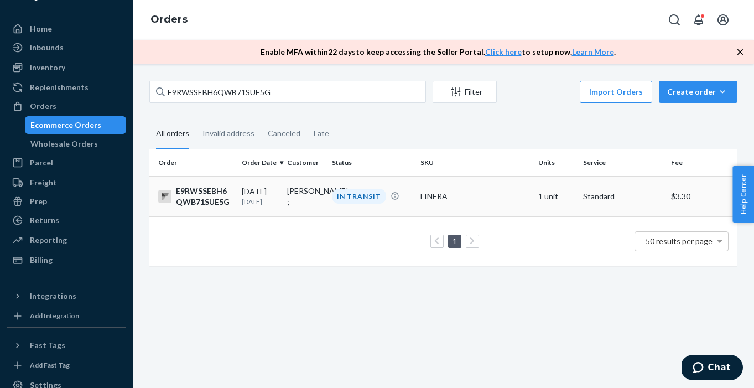
click at [188, 199] on div "E9RWSSEBH6QWB71SUE5G" at bounding box center [195, 196] width 75 height 22
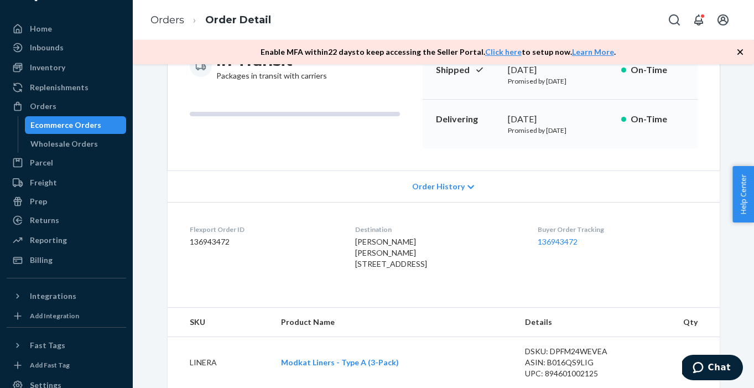
scroll to position [136, 0]
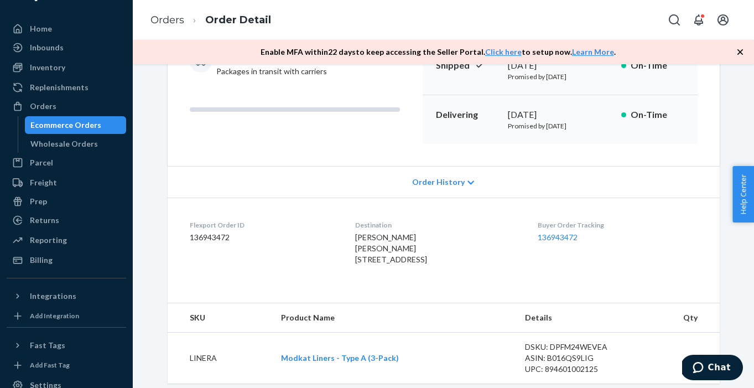
click at [88, 121] on div "Ecommerce Orders" at bounding box center [65, 124] width 71 height 11
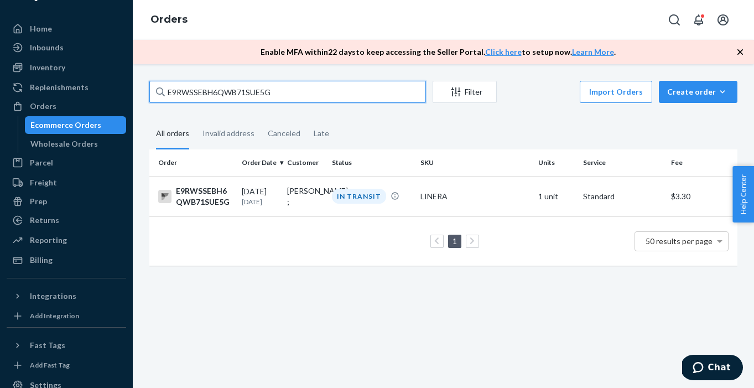
click at [273, 87] on input "E9RWSSEBH6QWB71SUE5G" at bounding box center [287, 92] width 276 height 22
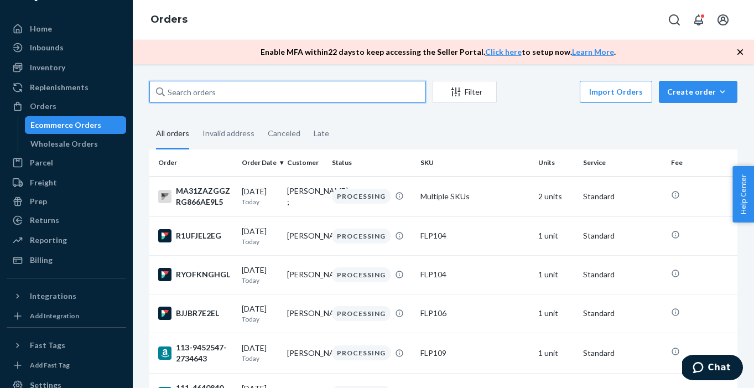
paste input "[PERSON_NAME]"
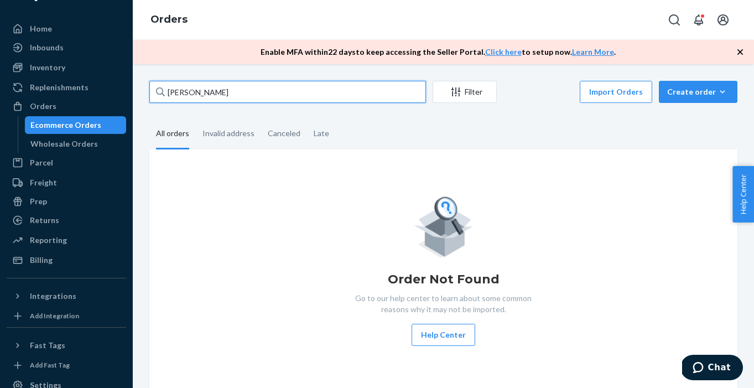
click at [205, 90] on input "[PERSON_NAME]" at bounding box center [287, 92] width 276 height 22
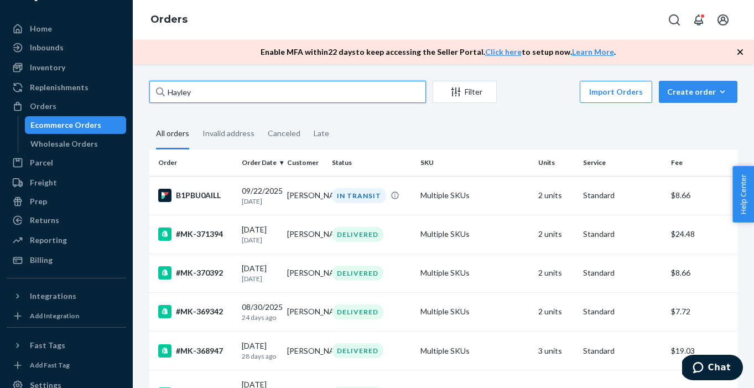
click at [315, 95] on input "Hayley" at bounding box center [287, 92] width 276 height 22
paste input "[PERSON_NAME]"
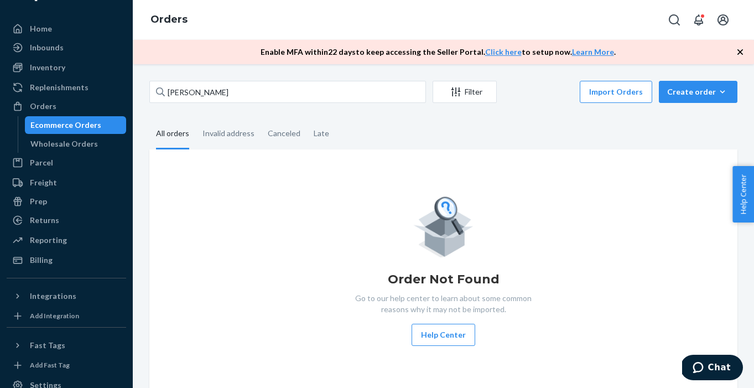
click at [211, 79] on div "[PERSON_NAME] Filter Import Orders Create order Ecommerce order Removal order A…" at bounding box center [443, 225] width 621 height 323
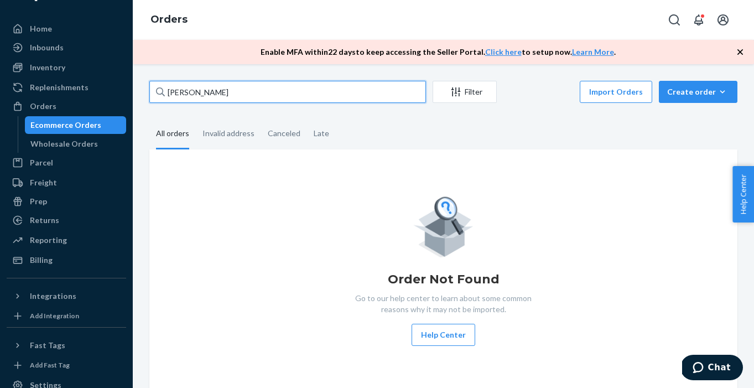
click at [208, 86] on input "[PERSON_NAME]" at bounding box center [287, 92] width 276 height 22
paste input "[PERSON_NAME]"
type input "[PERSON_NAME]"
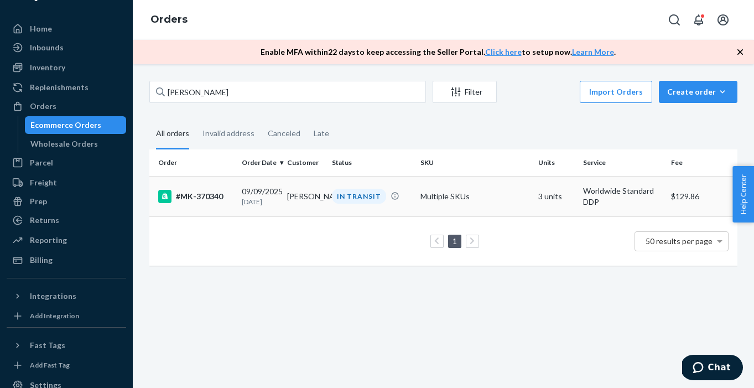
click at [200, 199] on div "#MK-370340" at bounding box center [195, 196] width 75 height 13
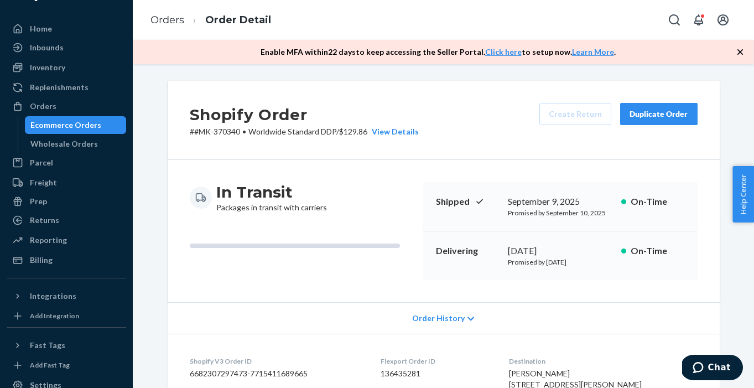
click at [234, 130] on p "# #MK-370340 • Worldwide Standard DDP / $129.86 View Details" at bounding box center [304, 131] width 229 height 11
copy p "370340"
click at [225, 137] on div "Shopify Order # #MK-370340 • Worldwide Standard DDP / $129.86 View Details Crea…" at bounding box center [444, 120] width 552 height 79
click at [226, 132] on p "# #MK-370340 • Worldwide Standard DDP / $129.86 View Details" at bounding box center [304, 131] width 229 height 11
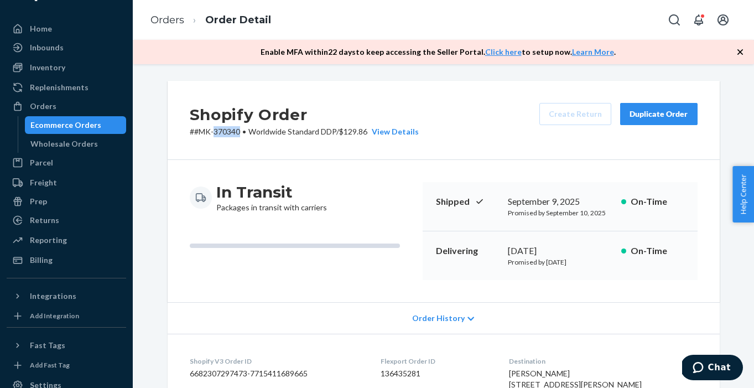
click at [226, 132] on p "# #MK-370340 • Worldwide Standard DDP / $129.86 View Details" at bounding box center [304, 131] width 229 height 11
copy p "370340"
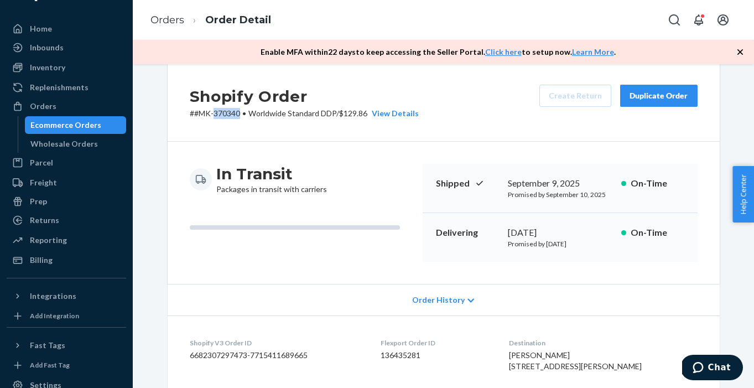
click at [44, 126] on div "Ecommerce Orders" at bounding box center [65, 124] width 71 height 11
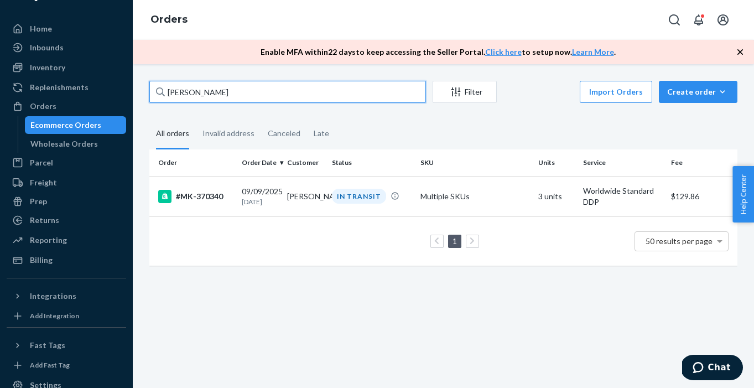
click at [229, 97] on input "[PERSON_NAME]" at bounding box center [287, 92] width 276 height 22
paste input "[PERSON_NAME]"
type input "[PERSON_NAME]"
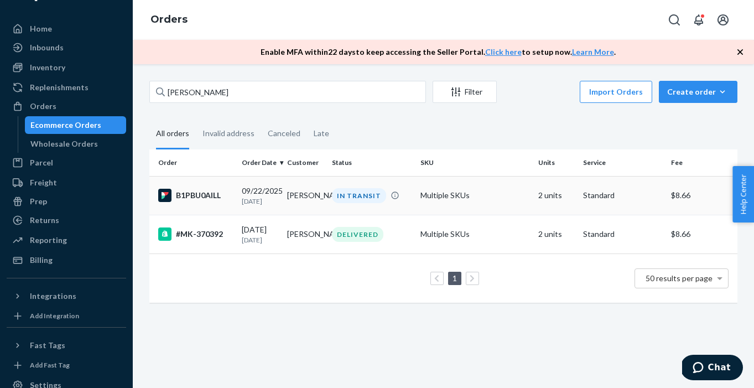
click at [195, 195] on div "B1PBU0AILL" at bounding box center [195, 195] width 75 height 13
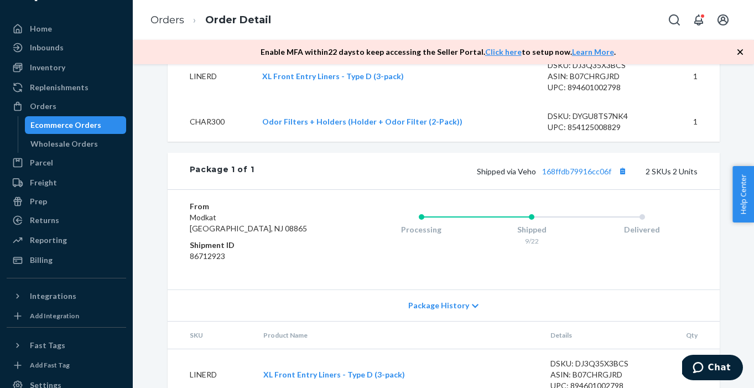
scroll to position [409, 0]
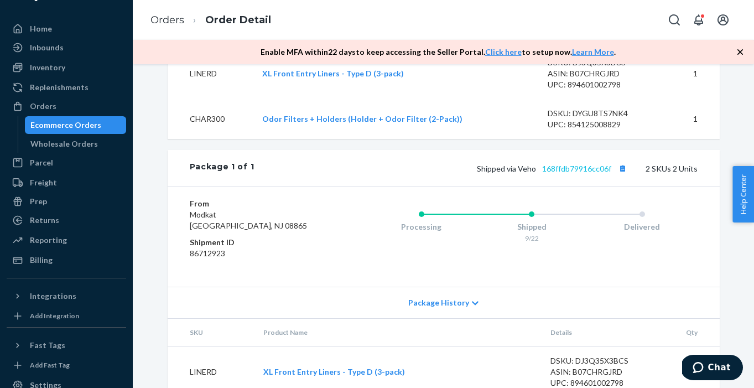
click at [580, 173] on link "168ffdb79916cc06f" at bounding box center [576, 168] width 69 height 9
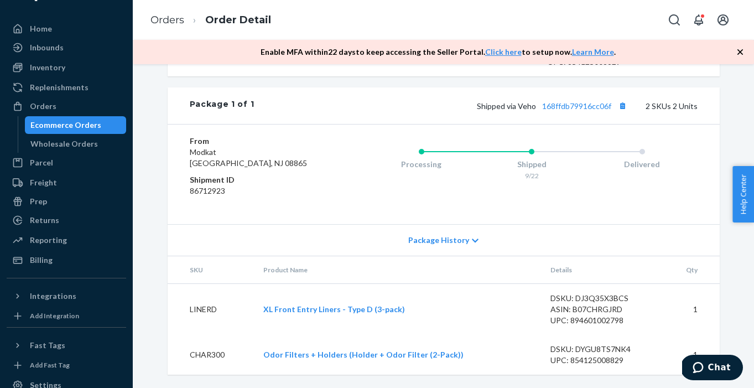
scroll to position [0, 0]
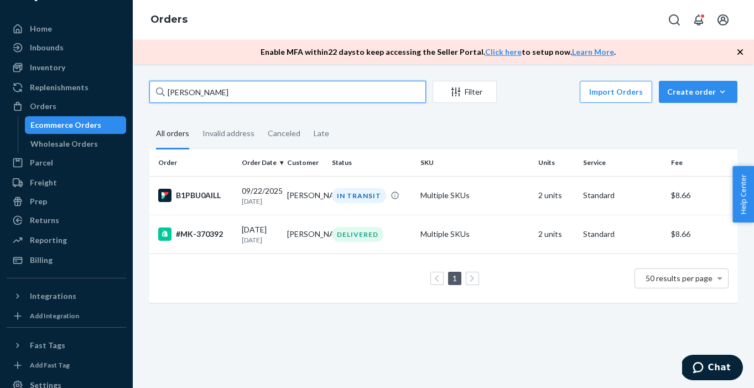
click at [254, 96] on input "[PERSON_NAME]" at bounding box center [287, 92] width 276 height 22
paste input "113-9770450-7265846"
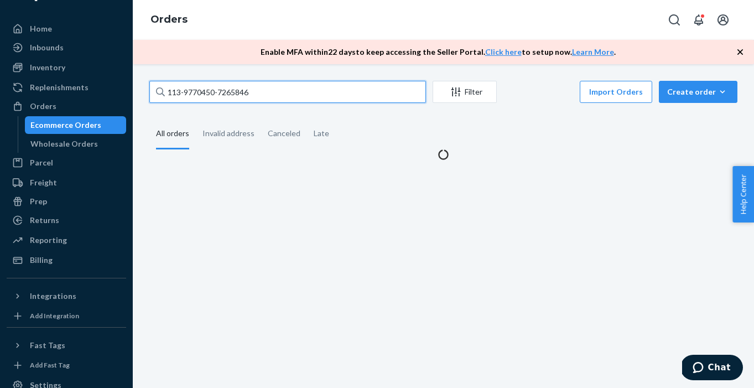
type input "113-9770450-7265846"
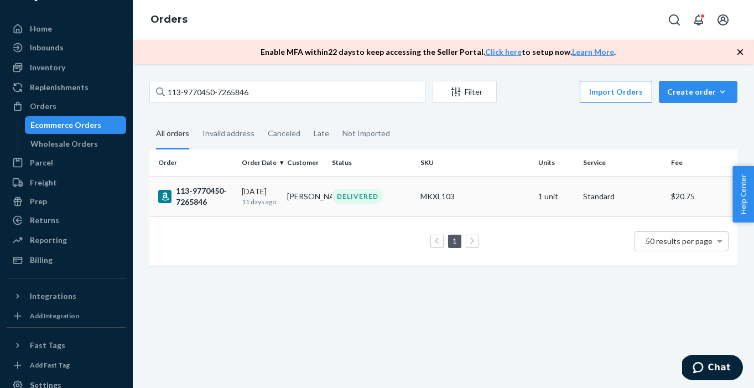
click at [206, 194] on div "113-9770450-7265846" at bounding box center [195, 196] width 75 height 22
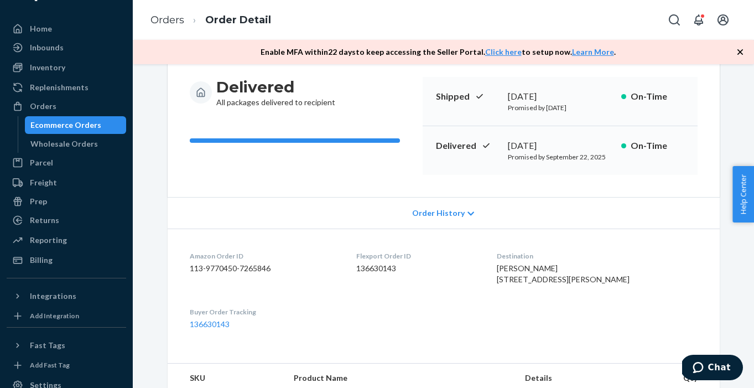
scroll to position [124, 0]
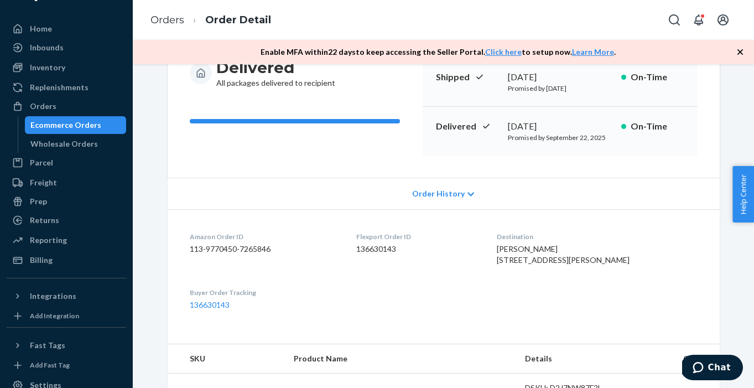
drag, startPoint x: 513, startPoint y: 250, endPoint x: 629, endPoint y: 268, distance: 117.0
click at [629, 268] on dl "Amazon Order ID 113-9770450-7265846 Flexport Order ID 136630143 Destination [PE…" at bounding box center [444, 270] width 552 height 123
copy span "[PERSON_NAME] [STREET_ADDRESS][PERSON_NAME]"
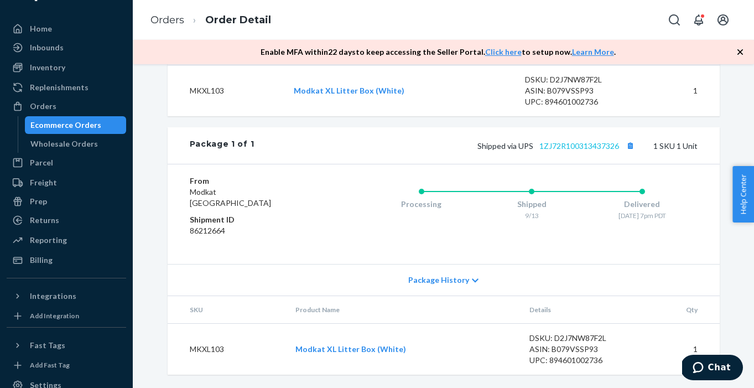
click at [596, 150] on link "1ZJ72R100313437326" at bounding box center [579, 145] width 80 height 9
